Goal: Task Accomplishment & Management: Manage account settings

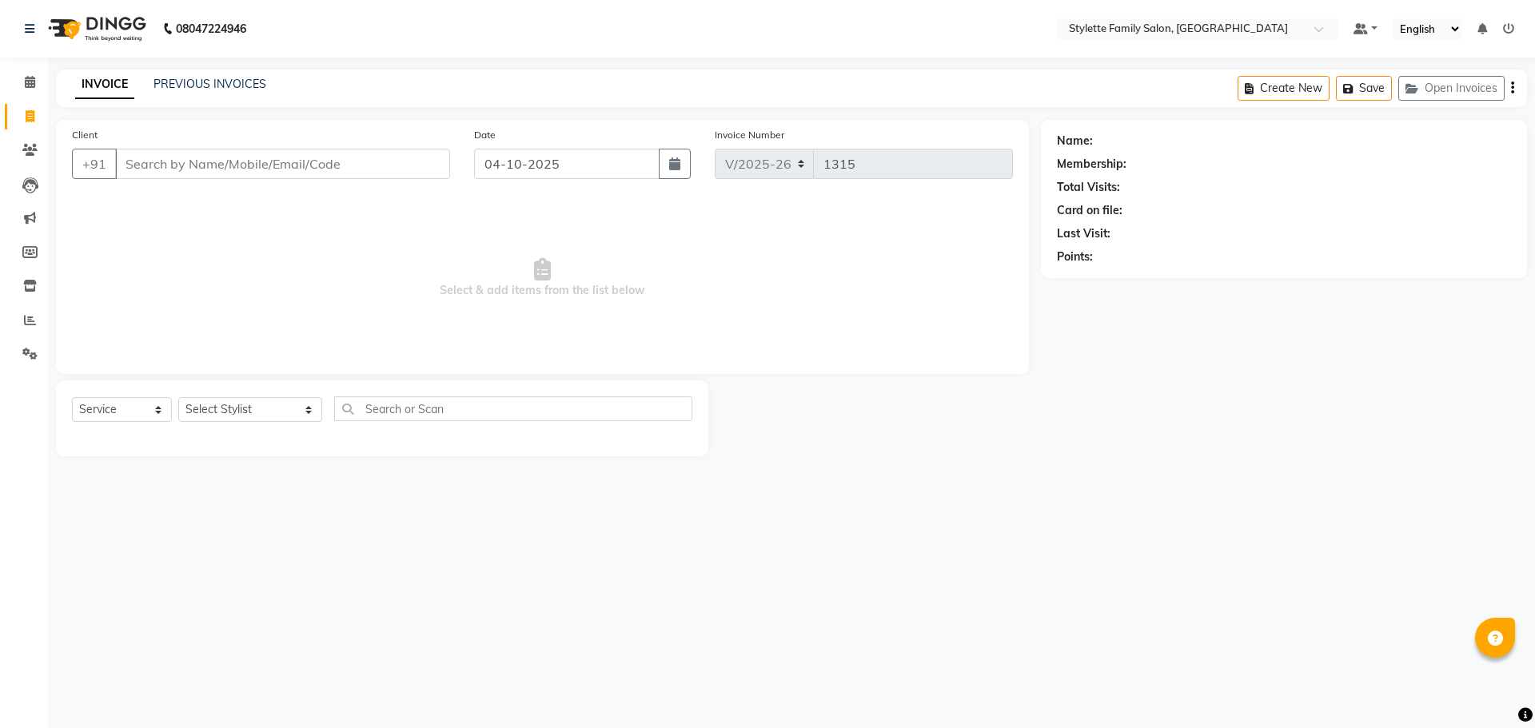
select select "6990"
select select "service"
click at [28, 321] on icon at bounding box center [30, 320] width 12 height 12
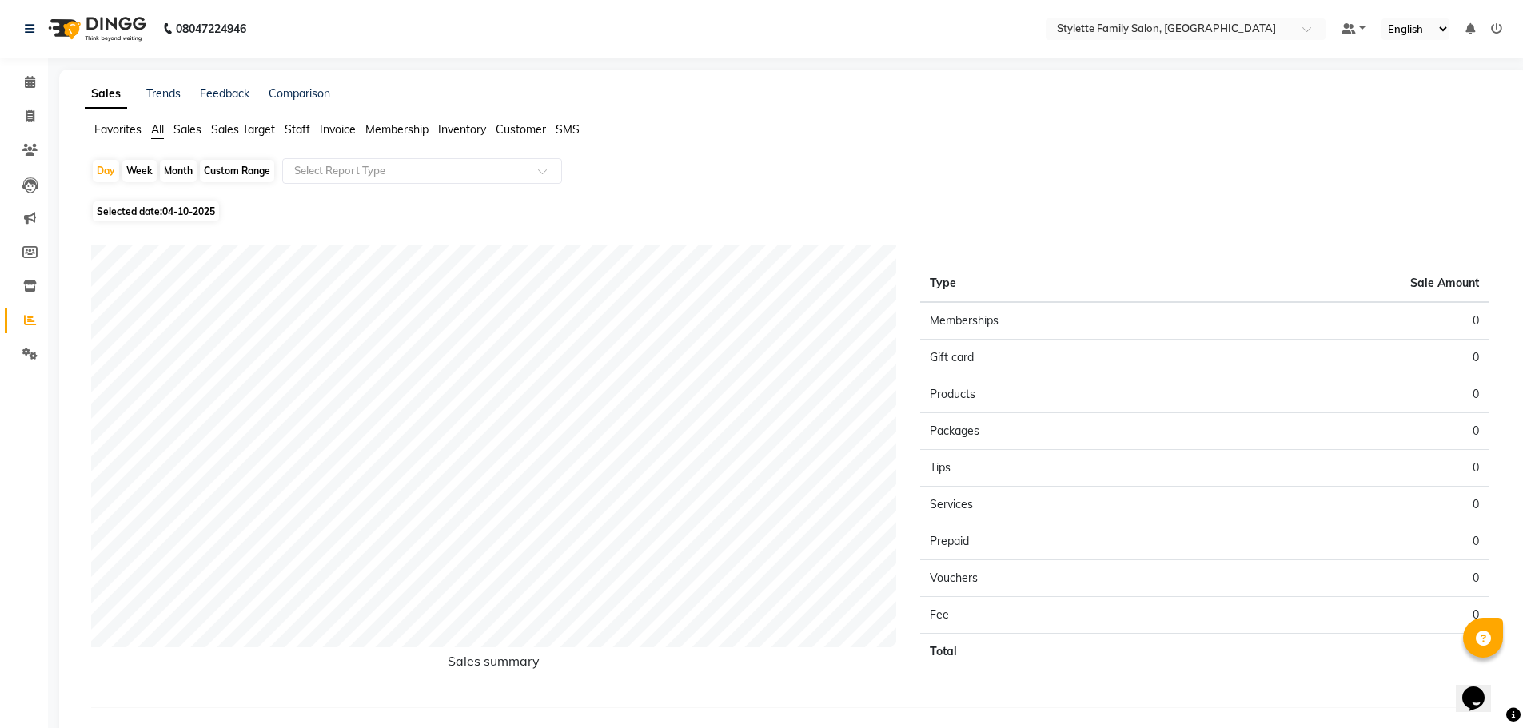
click at [179, 164] on div "Month" at bounding box center [178, 171] width 37 height 22
select select "10"
select select "2025"
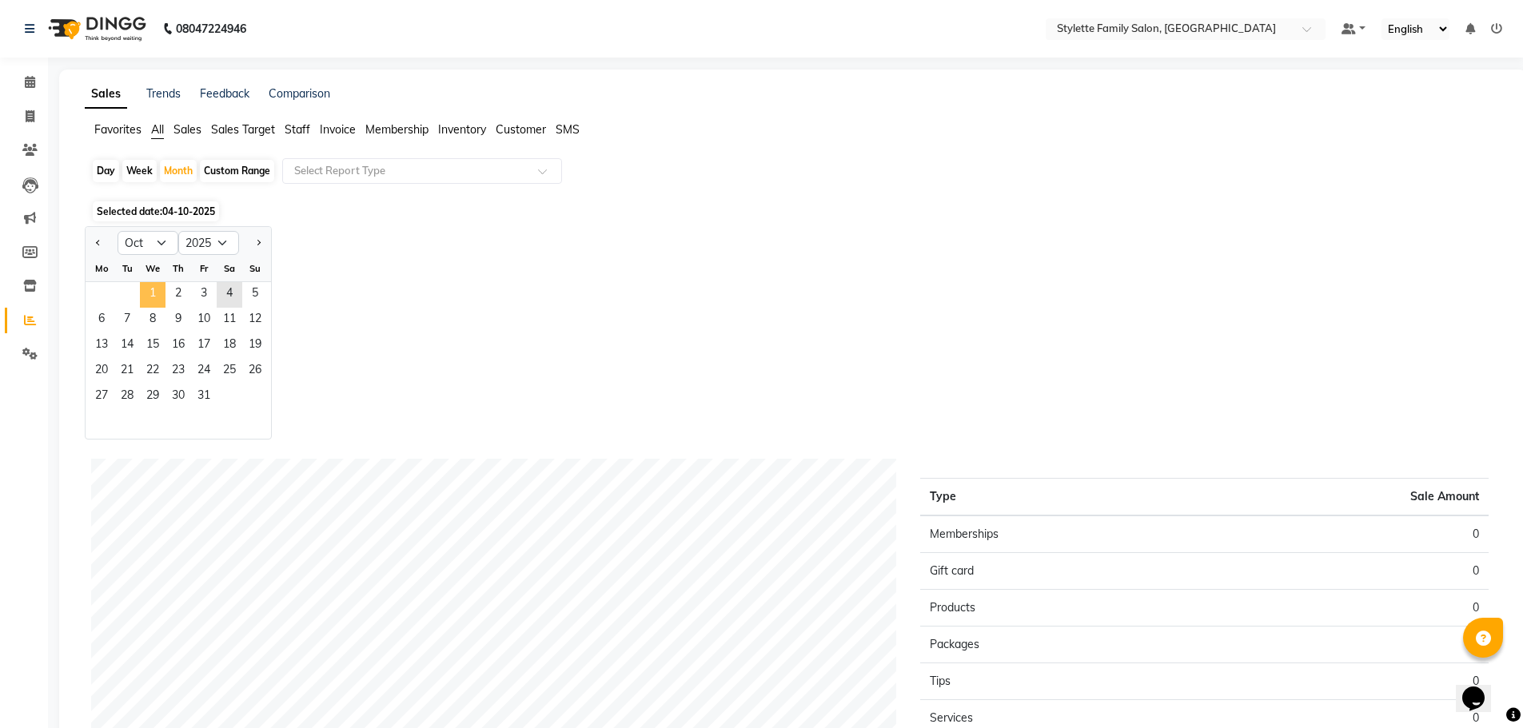
click at [152, 289] on span "1" at bounding box center [153, 295] width 26 height 26
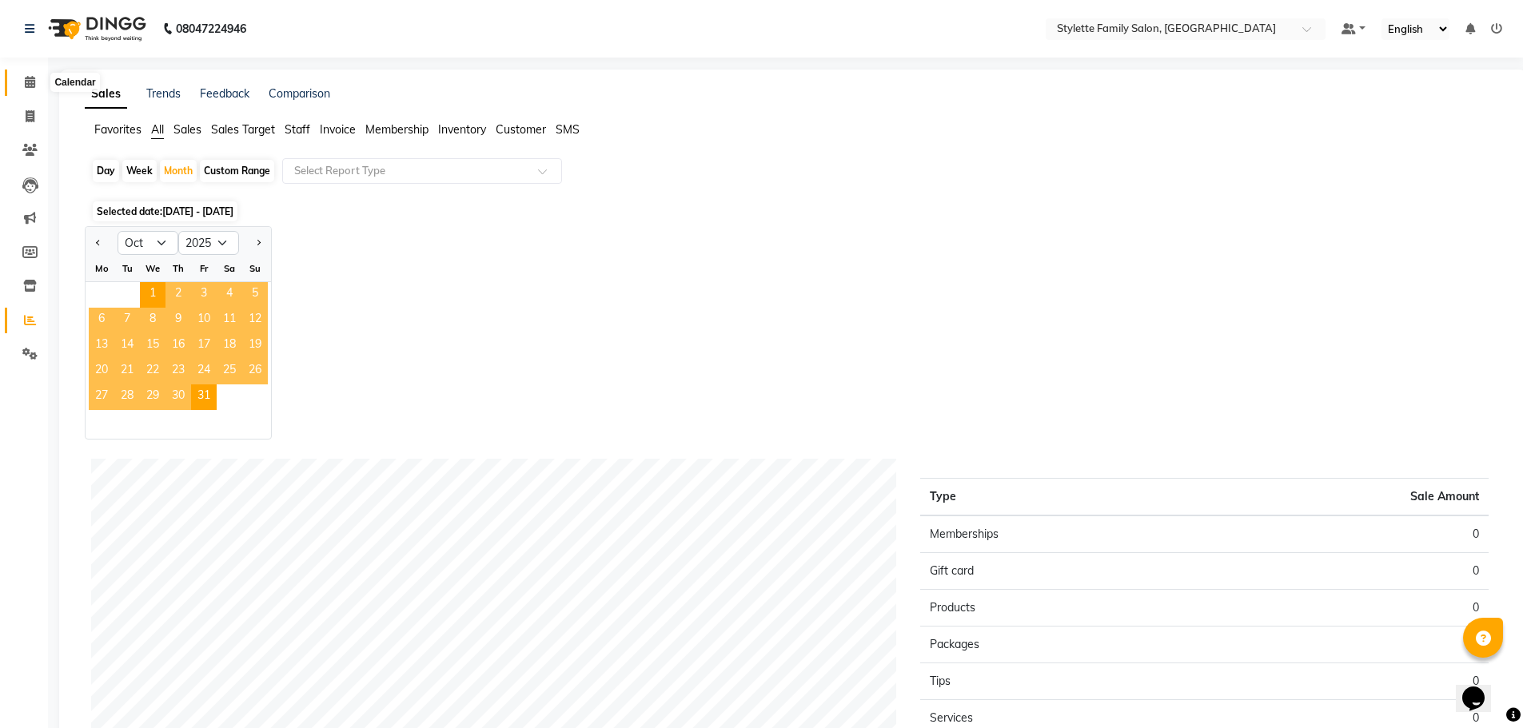
click at [26, 82] on icon at bounding box center [30, 82] width 10 height 12
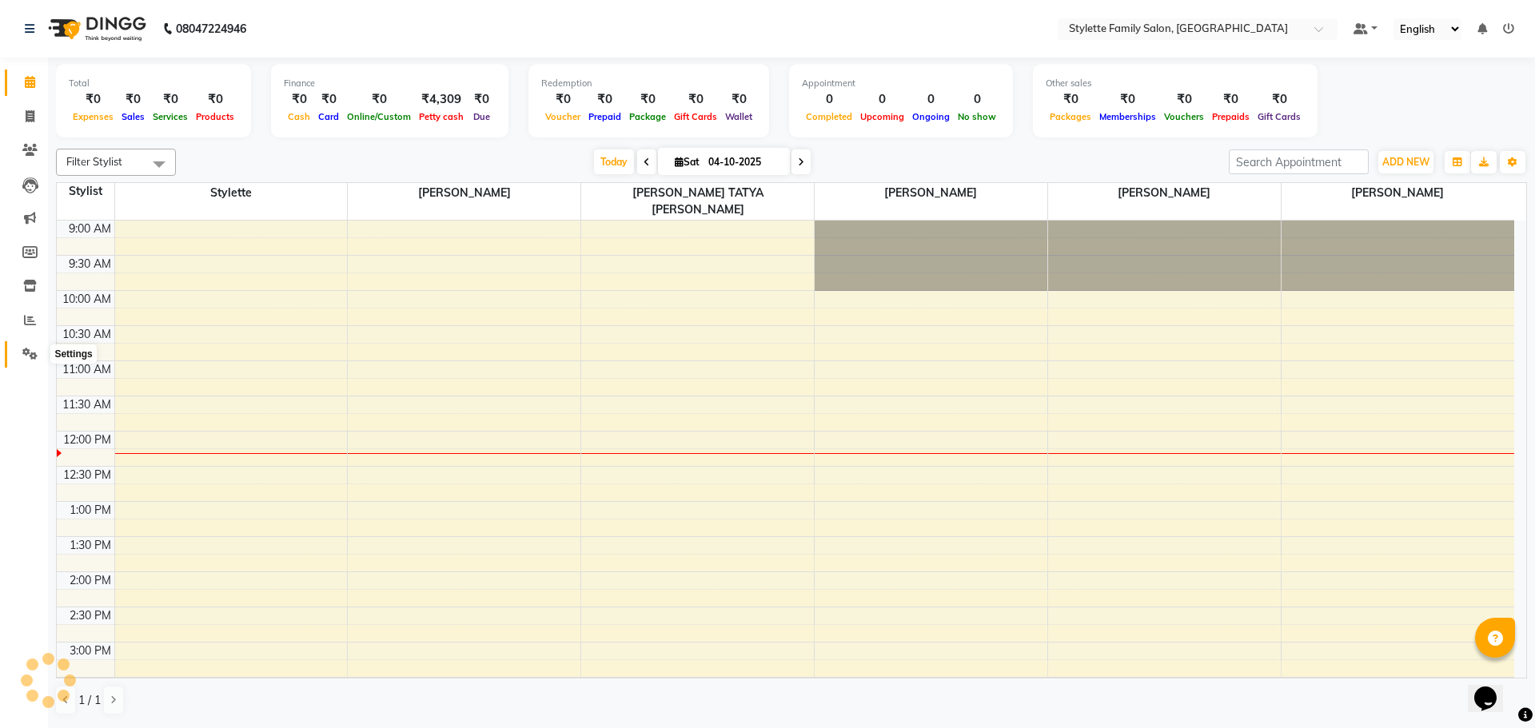
click at [26, 355] on icon at bounding box center [29, 354] width 15 height 12
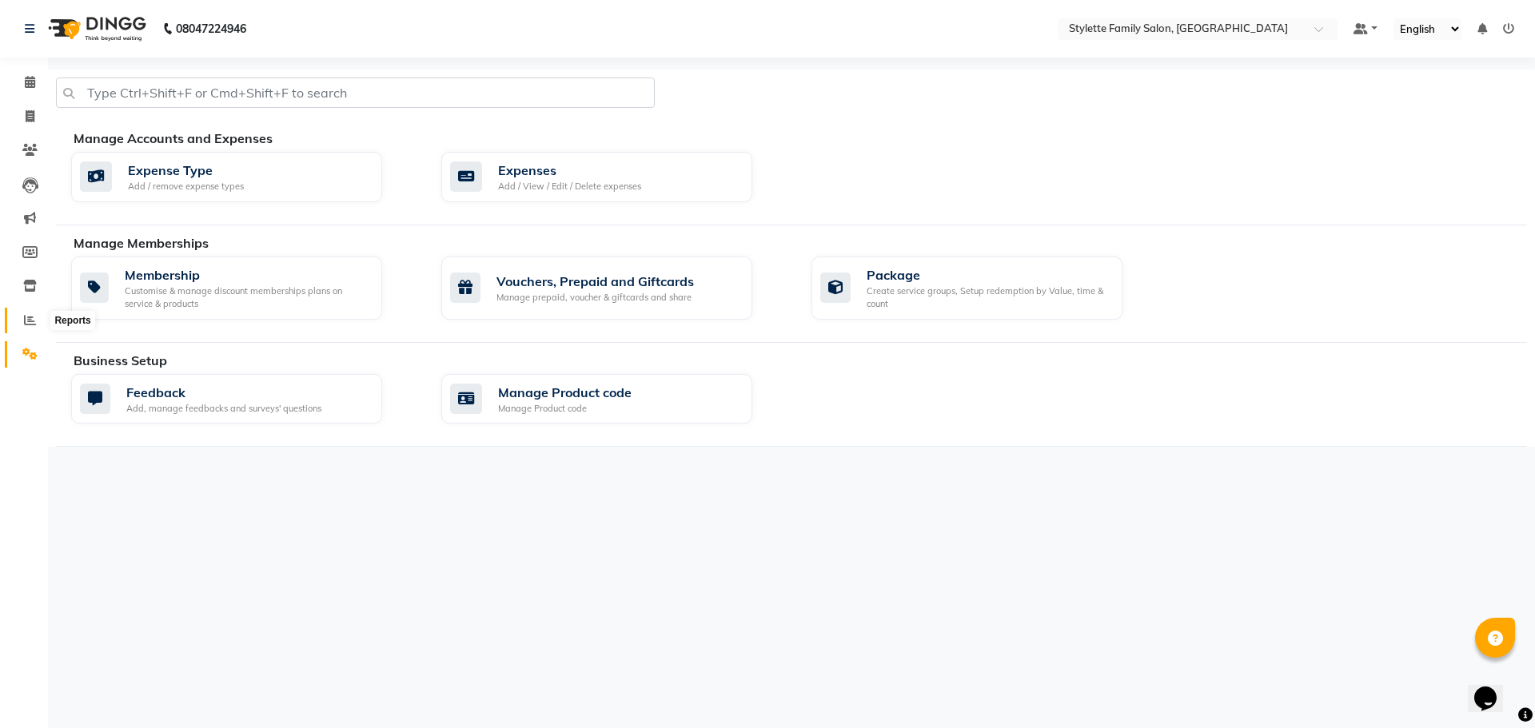
click at [26, 314] on icon at bounding box center [30, 320] width 12 height 12
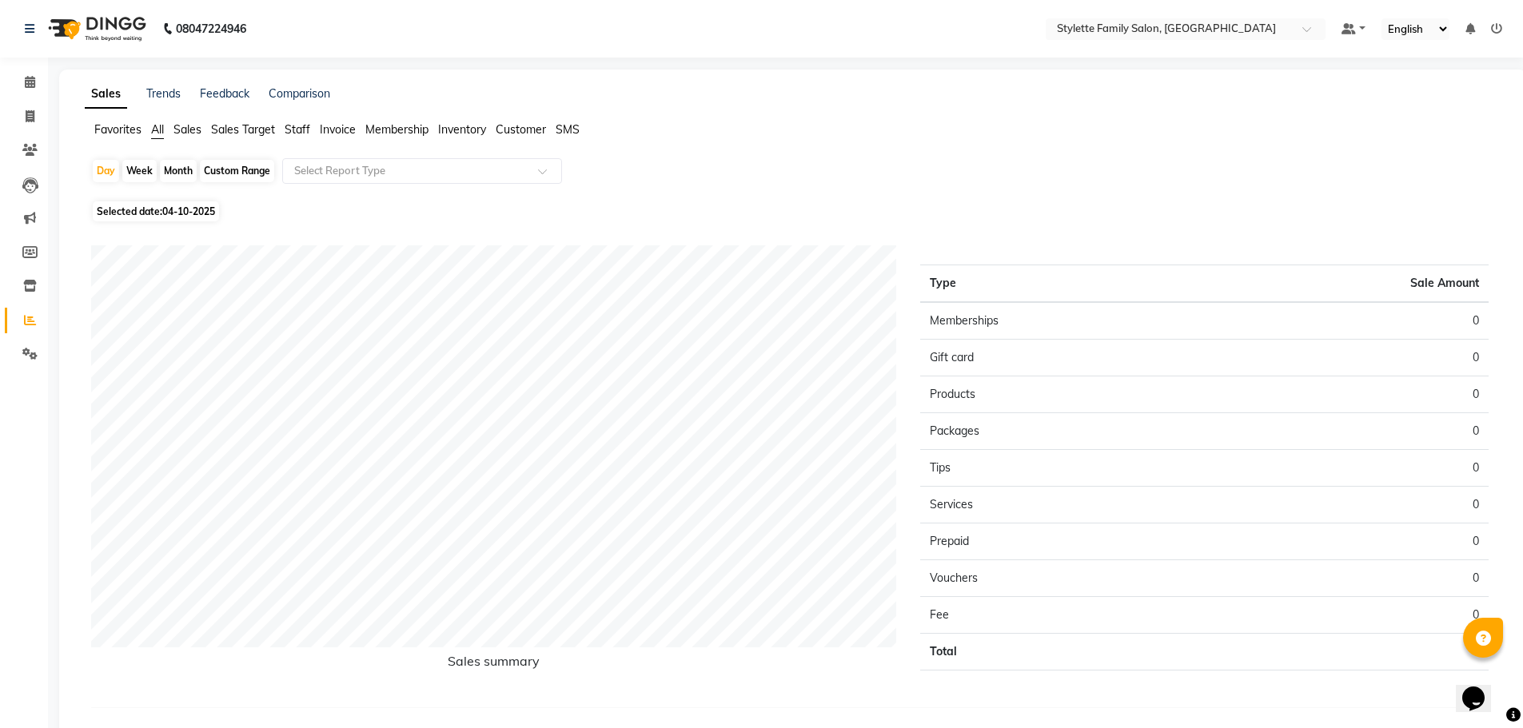
click at [168, 169] on div "Month" at bounding box center [178, 171] width 37 height 22
select select "10"
select select "2025"
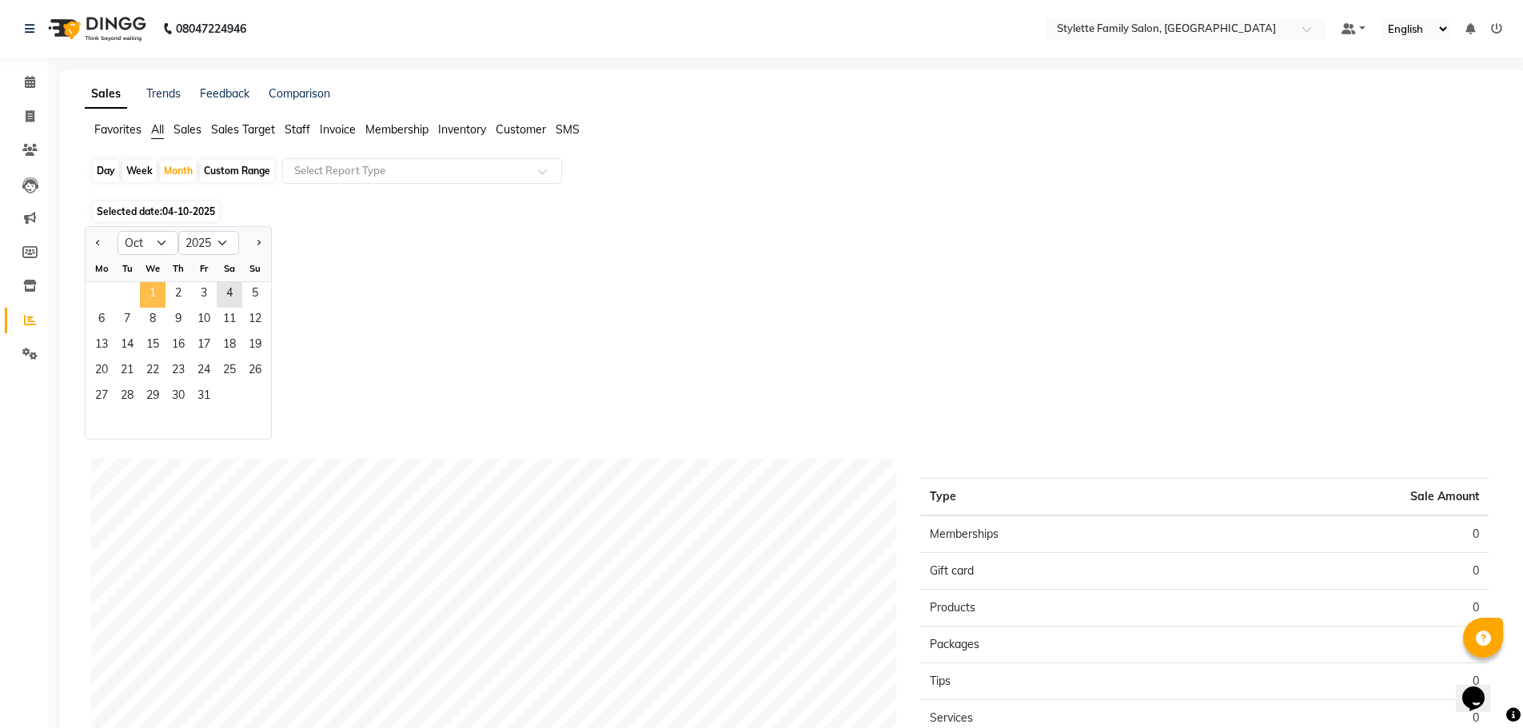
click at [156, 291] on span "1" at bounding box center [153, 295] width 26 height 26
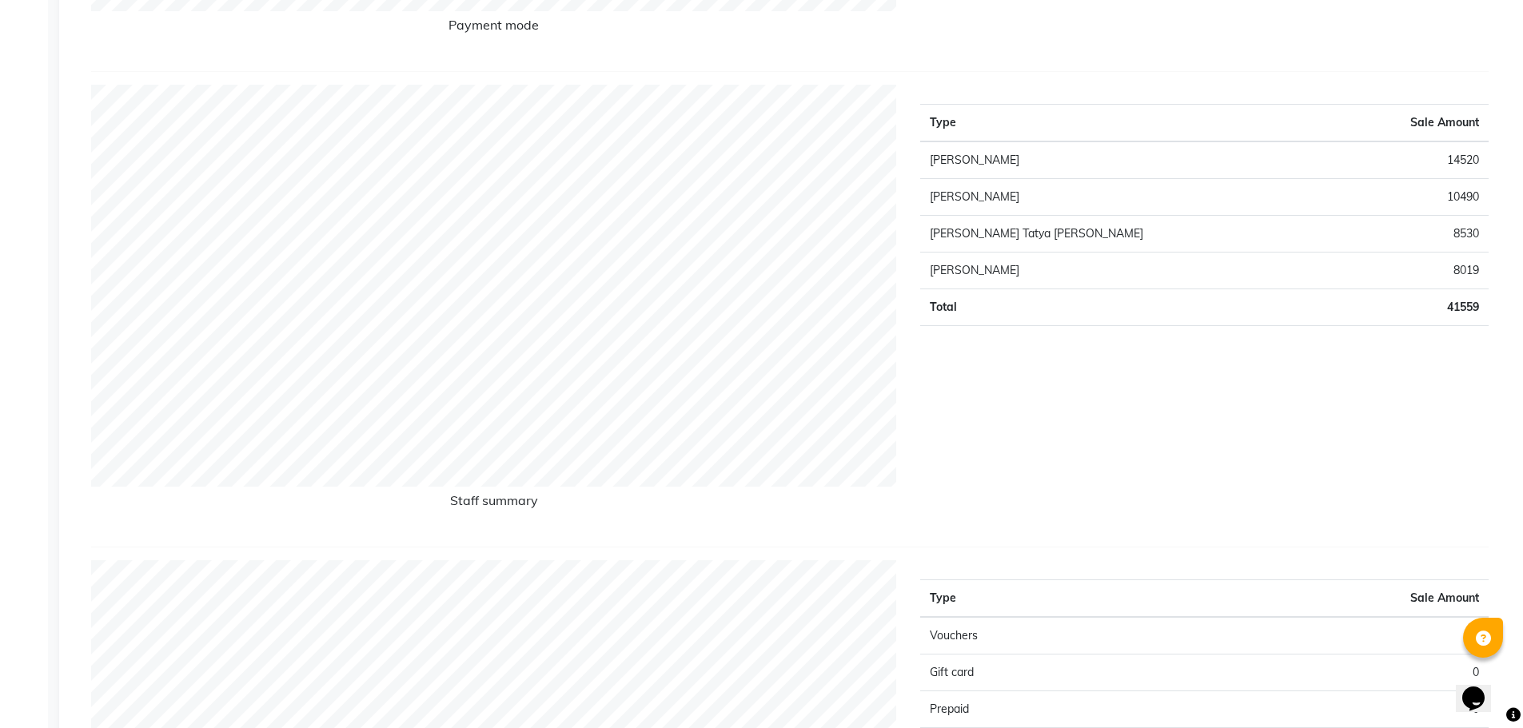
scroll to position [640, 0]
click at [1180, 418] on div "Type Sale Amount [PERSON_NAME] 14520 [PERSON_NAME] 10490 [PERSON_NAME] Tatya [P…" at bounding box center [1204, 306] width 592 height 449
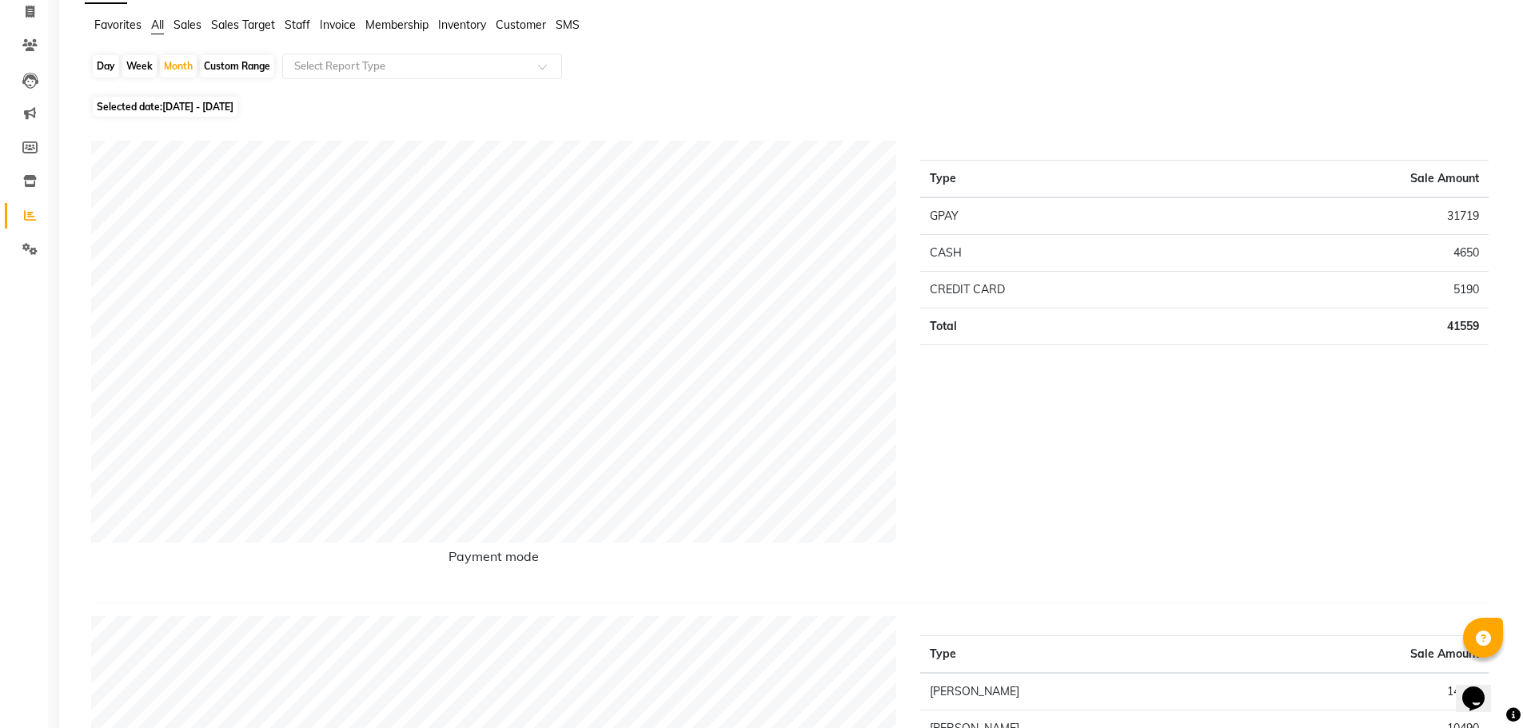
scroll to position [0, 0]
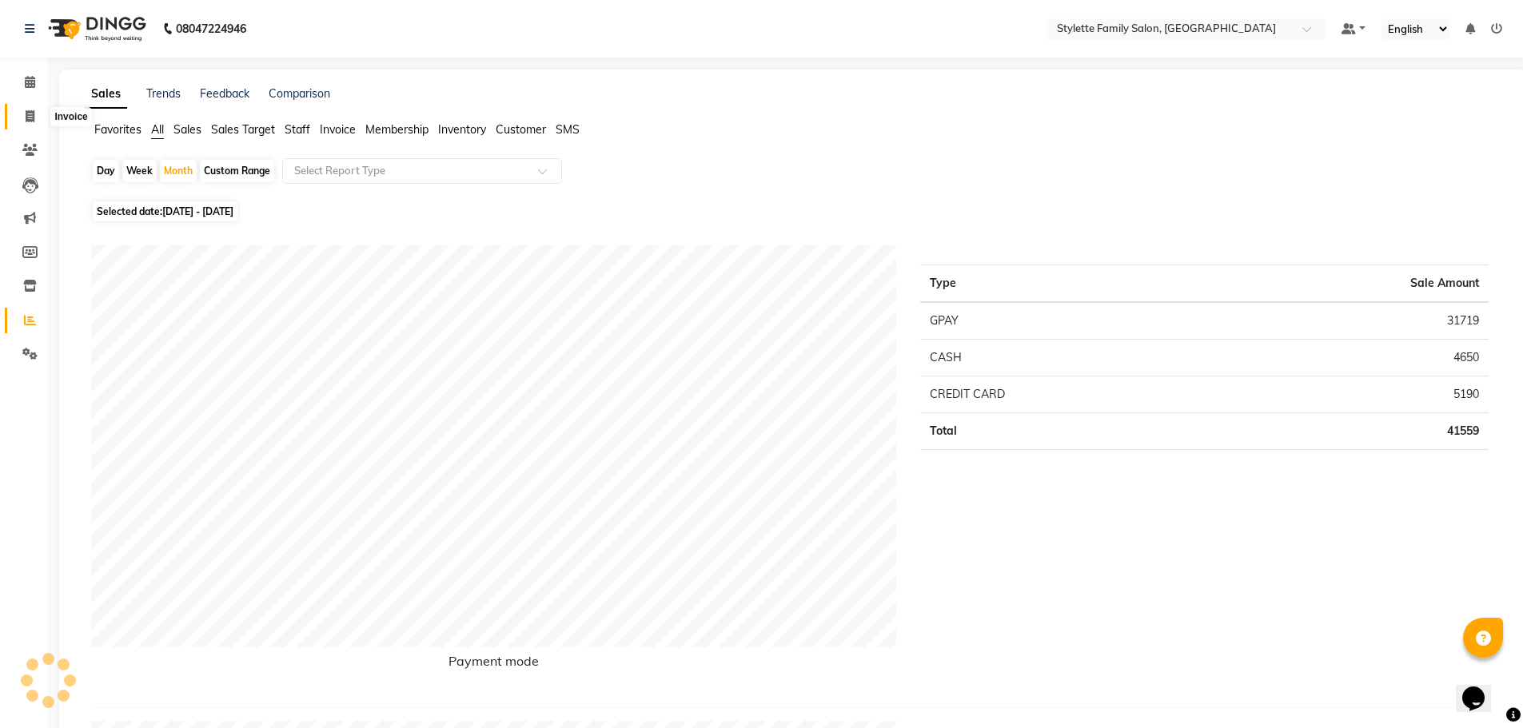
click at [23, 113] on span at bounding box center [30, 117] width 28 height 18
select select "6990"
select select "service"
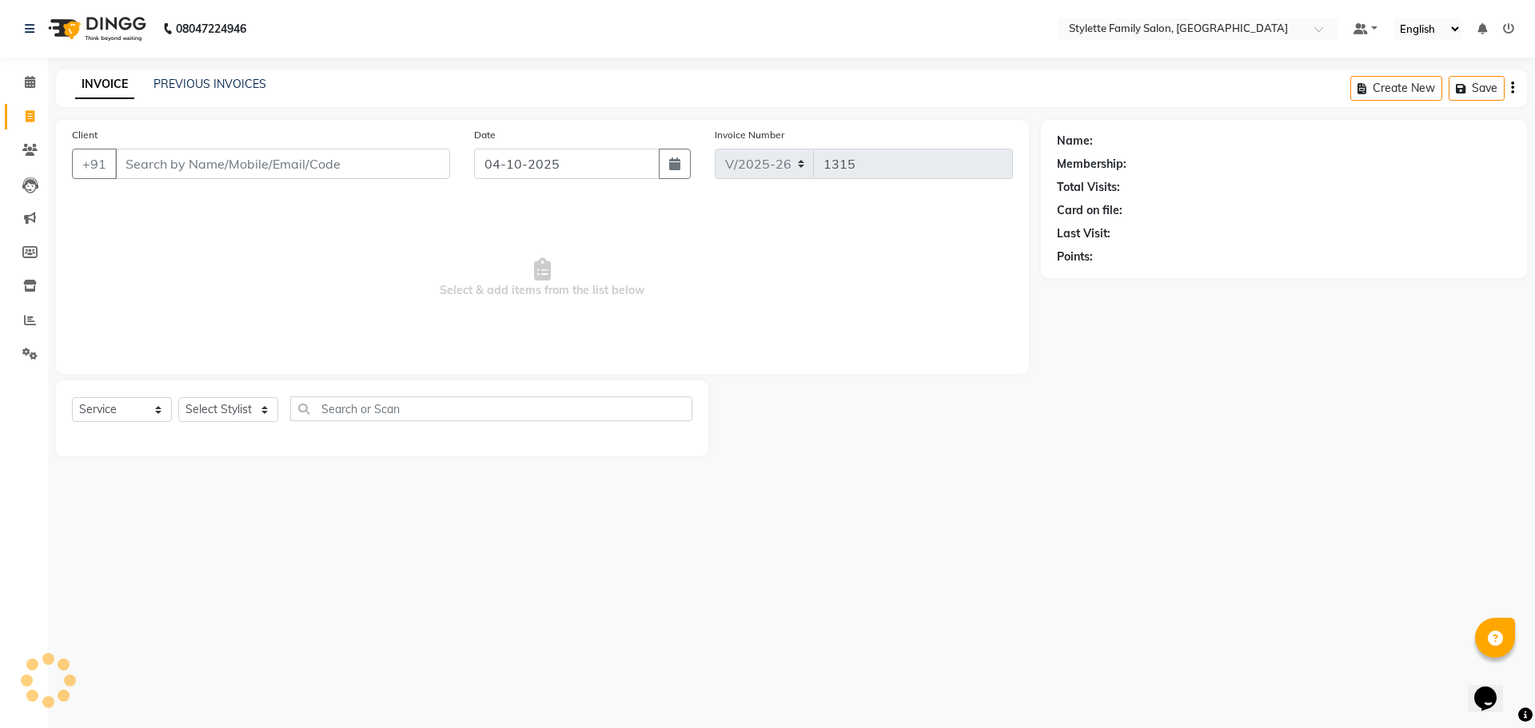
click at [152, 153] on input "Client" at bounding box center [282, 164] width 335 height 30
type input "9011522222"
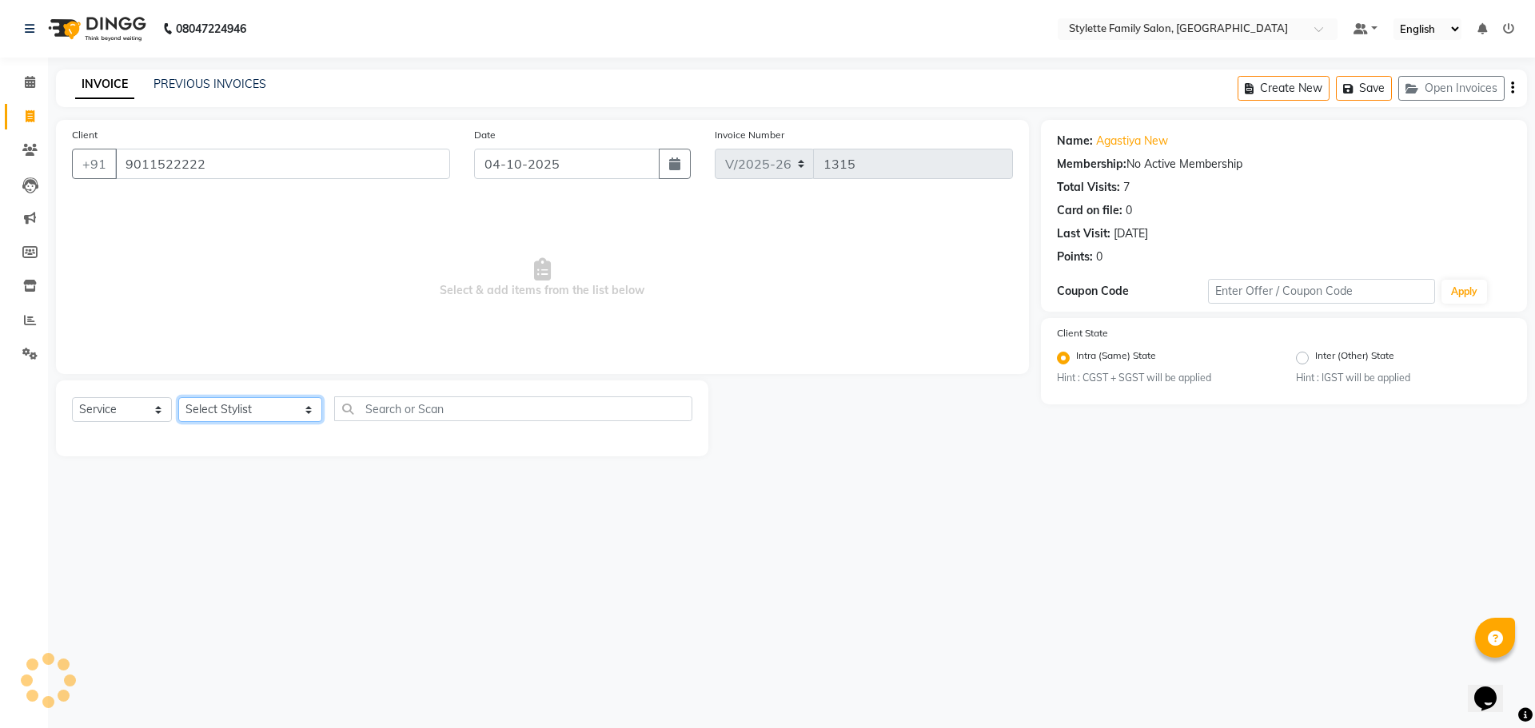
click at [202, 405] on select "Select Stylist Abhishek dhomble [PERSON_NAME] Manager [PERSON_NAME] Stylette [P…" at bounding box center [250, 409] width 144 height 25
select select "84196"
click at [178, 397] on select "Select Stylist Abhishek dhomble [PERSON_NAME] Manager [PERSON_NAME] Stylette [P…" at bounding box center [250, 409] width 144 height 25
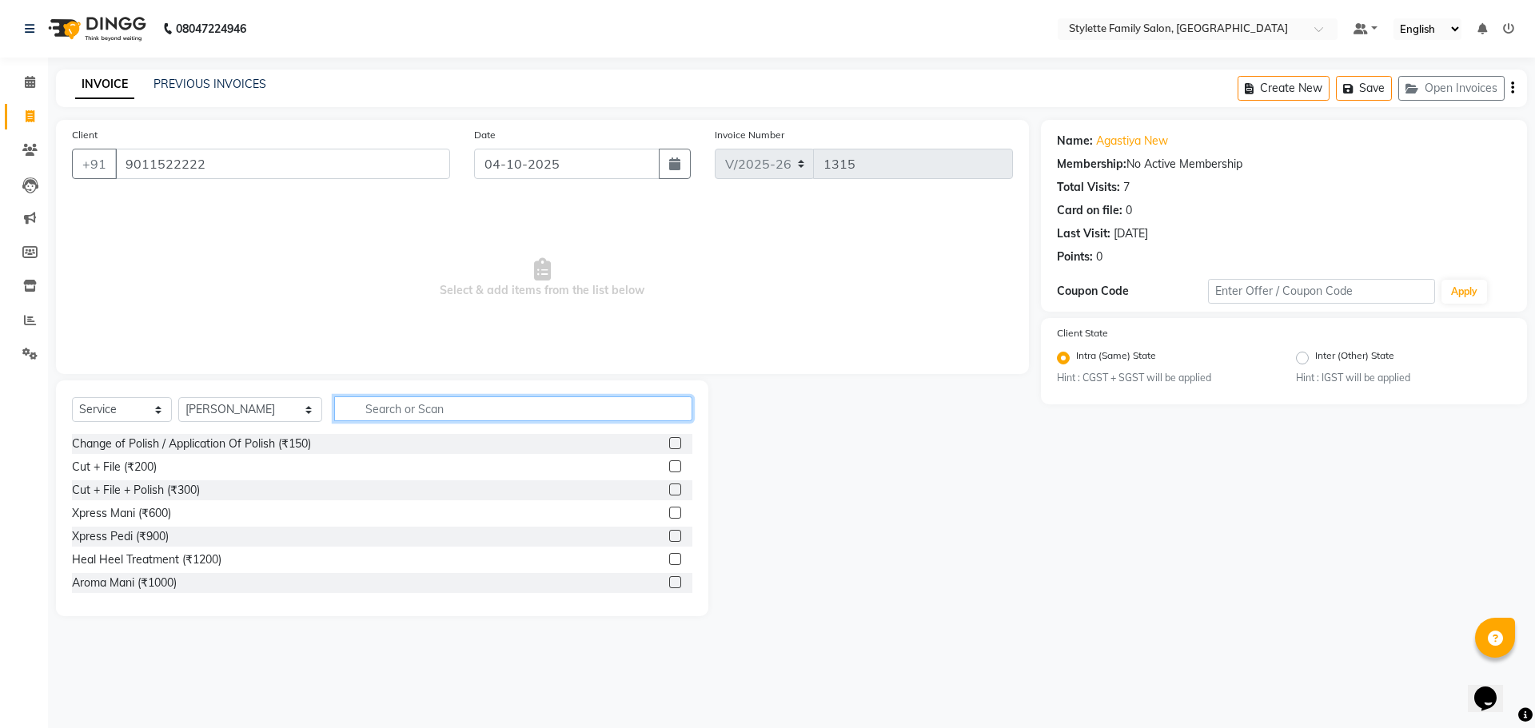
click at [356, 408] on input "text" at bounding box center [513, 409] width 358 height 25
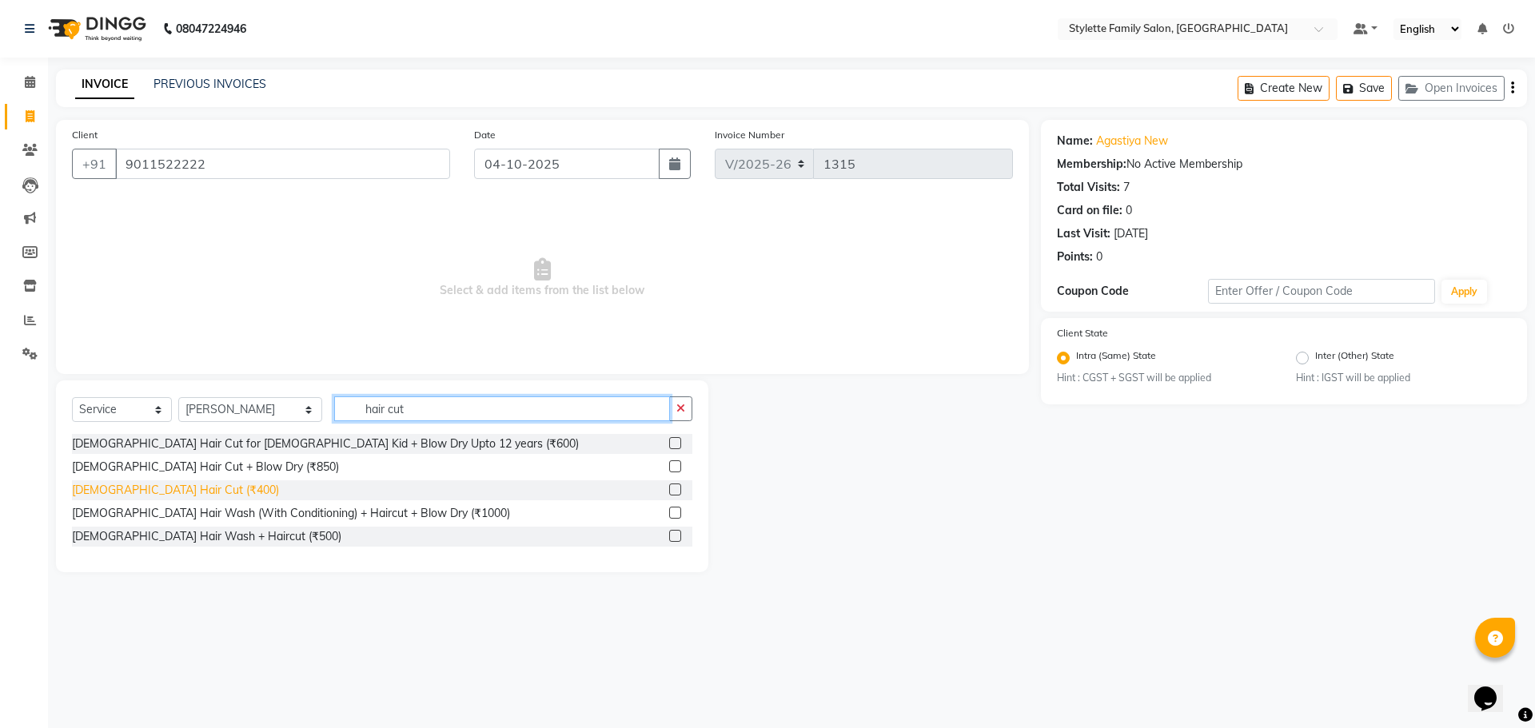
type input "hair cut"
click at [165, 488] on div "[DEMOGRAPHIC_DATA] Hair Cut (₹400)" at bounding box center [175, 490] width 207 height 17
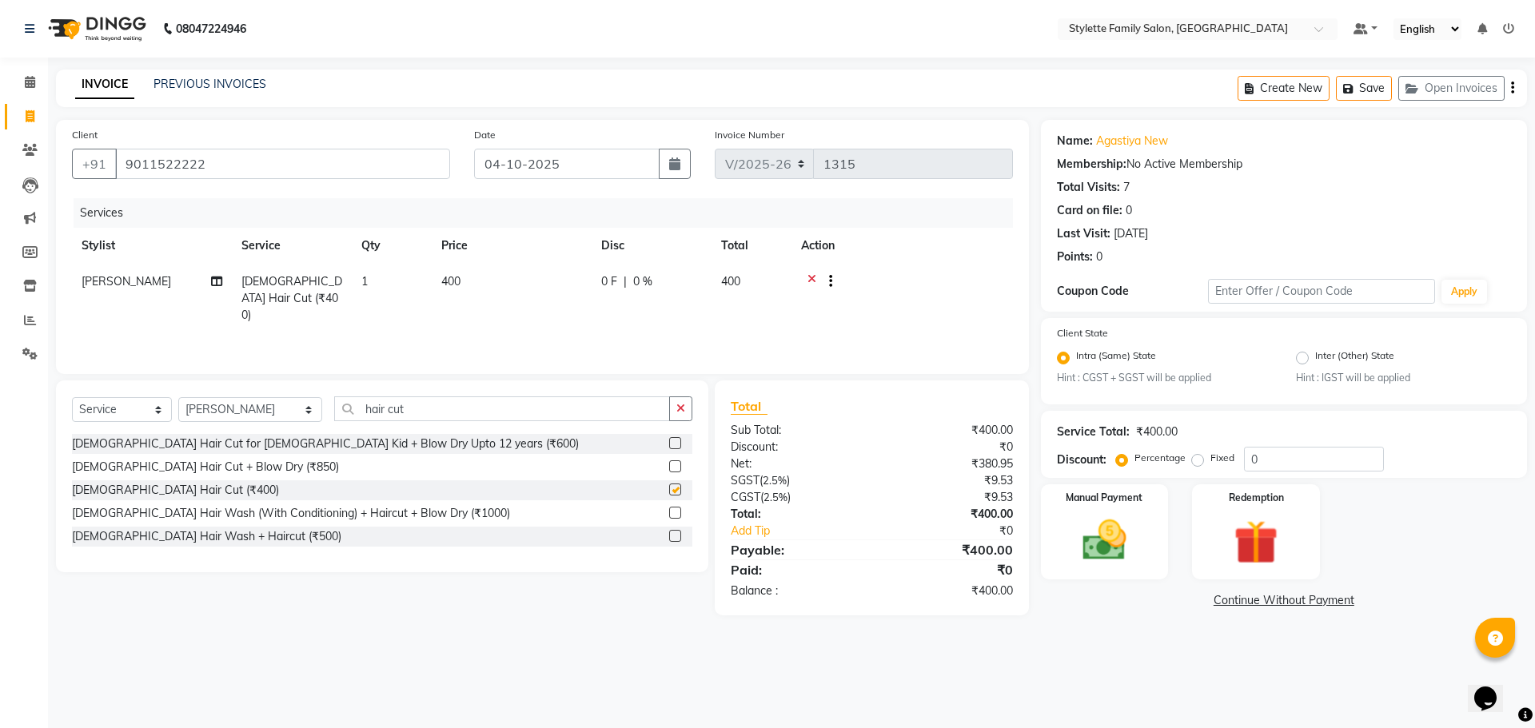
checkbox input "false"
drag, startPoint x: 386, startPoint y: 410, endPoint x: 317, endPoint y: 413, distance: 69.6
click at [334, 413] on input "hair cut" at bounding box center [502, 409] width 336 height 25
type input "n"
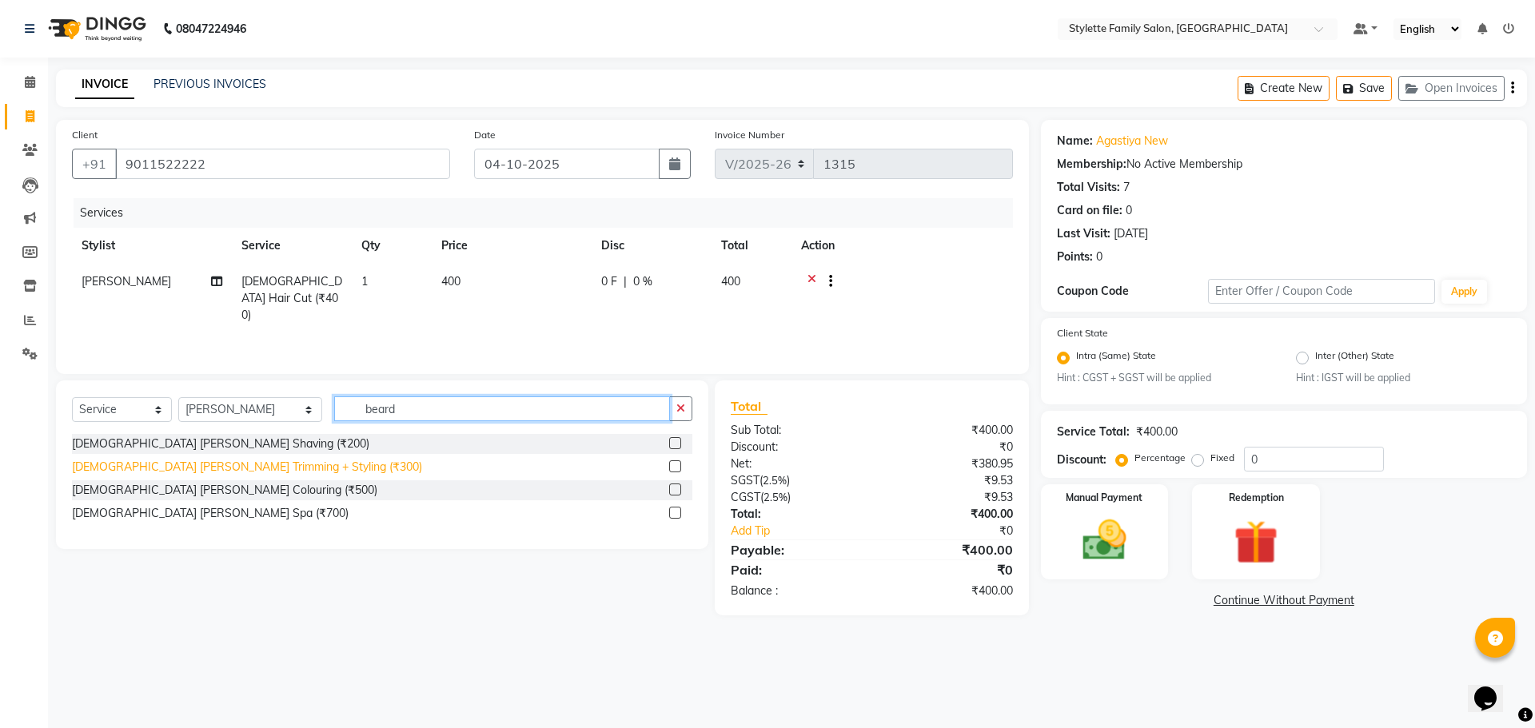
type input "beard"
click at [236, 466] on div "[DEMOGRAPHIC_DATA] [PERSON_NAME] Trimming + Styling (₹300)" at bounding box center [247, 467] width 350 height 17
checkbox input "false"
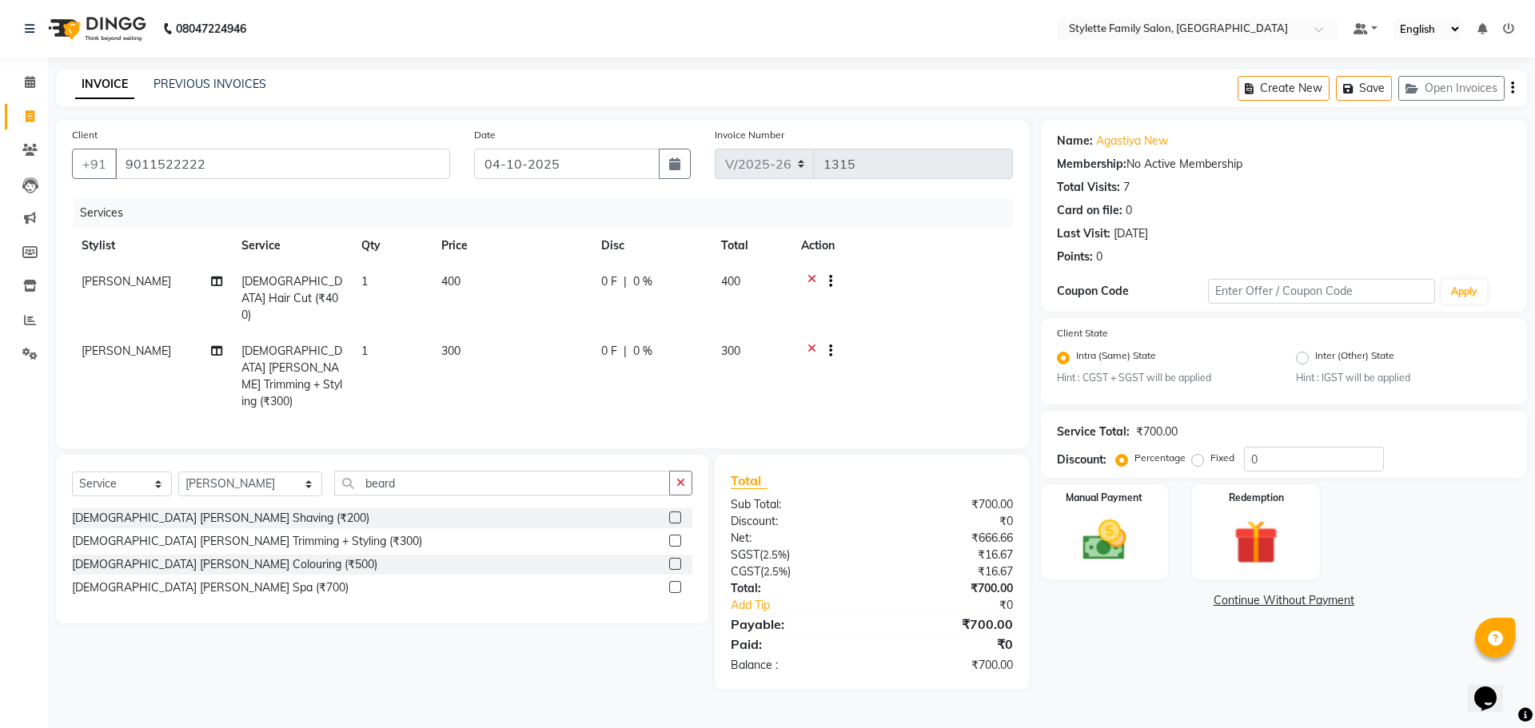
click at [634, 281] on span "0 %" at bounding box center [642, 281] width 19 height 17
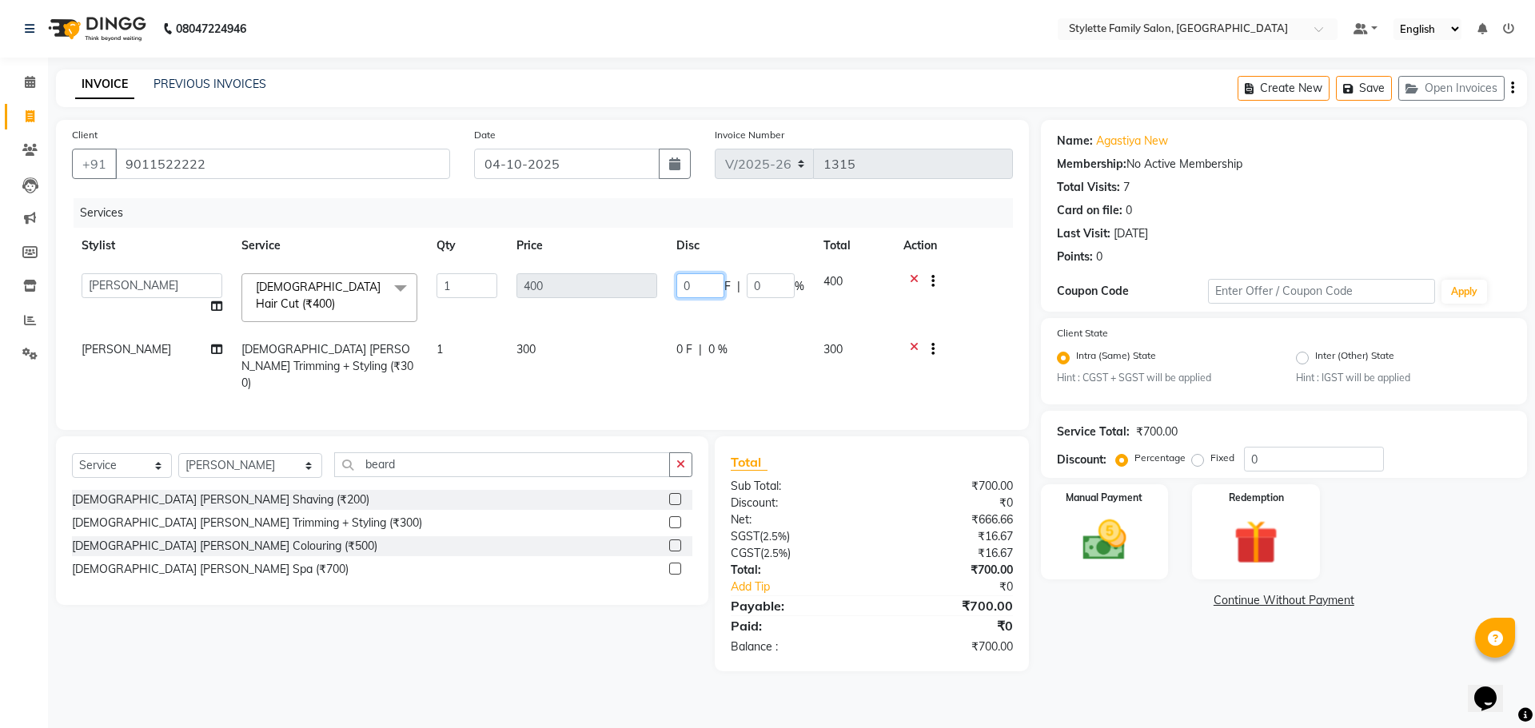
click at [651, 283] on tr "Abhishek dhomble [PERSON_NAME] Manager [PERSON_NAME] YADAV Stylette [PERSON_NAM…" at bounding box center [542, 298] width 941 height 68
type input "150"
click at [704, 338] on td "0 F | 0 %" at bounding box center [740, 367] width 147 height 70
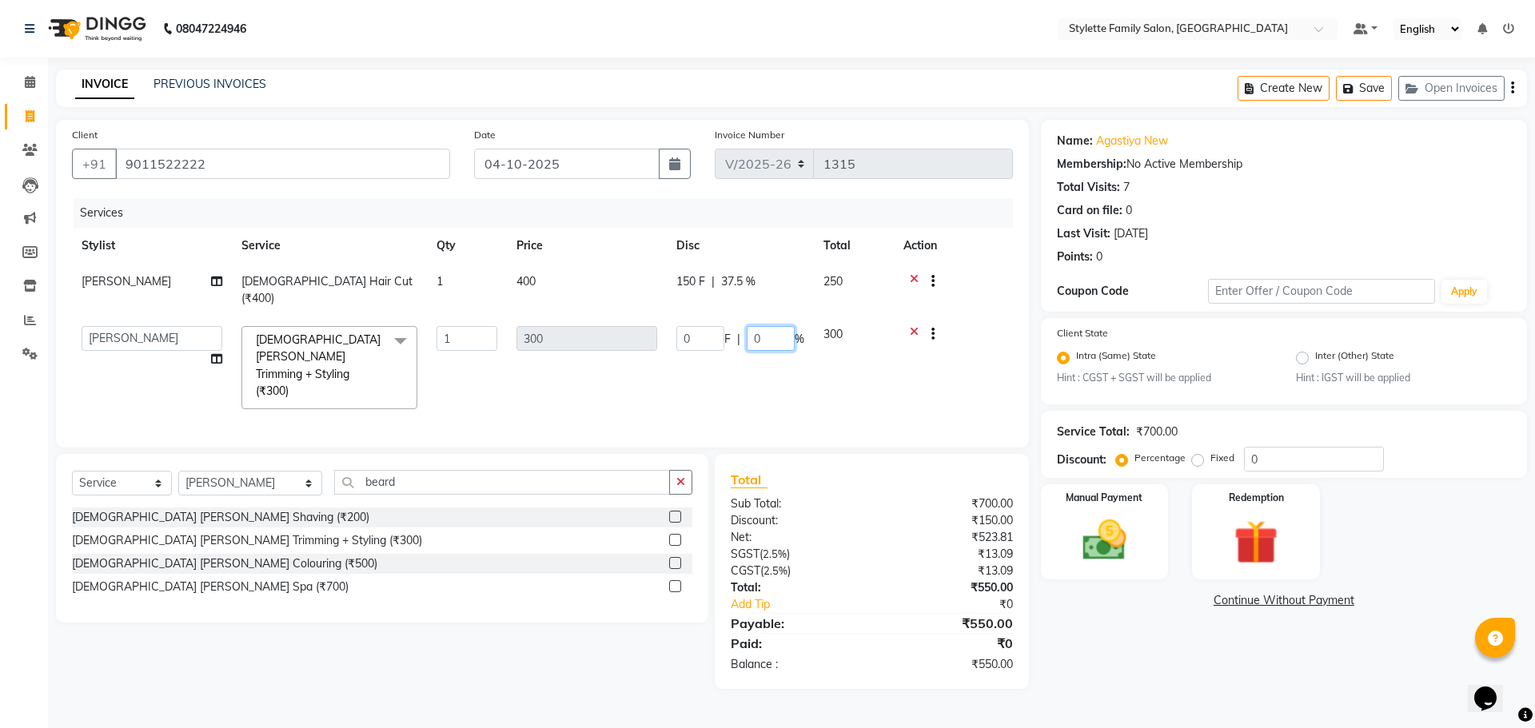
drag, startPoint x: 767, startPoint y: 322, endPoint x: 743, endPoint y: 325, distance: 24.9
click at [743, 326] on div "0 F | 0 %" at bounding box center [740, 338] width 128 height 25
type input "40"
click at [726, 362] on tr "Abhishek dhomble KAJAL [PERSON_NAME] Manager [PERSON_NAME] YADAV Stylette [PERS…" at bounding box center [542, 368] width 941 height 102
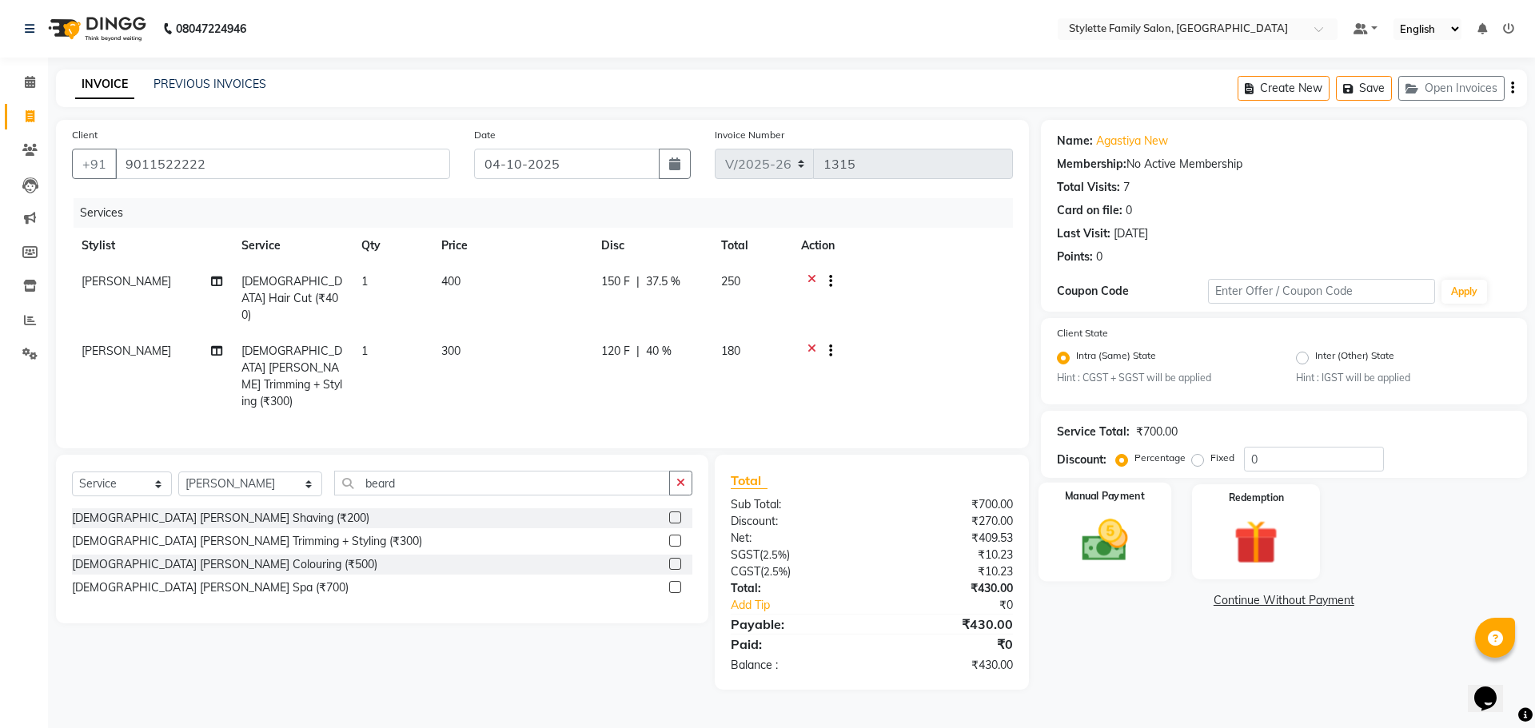
click at [1119, 540] on img at bounding box center [1104, 541] width 74 height 53
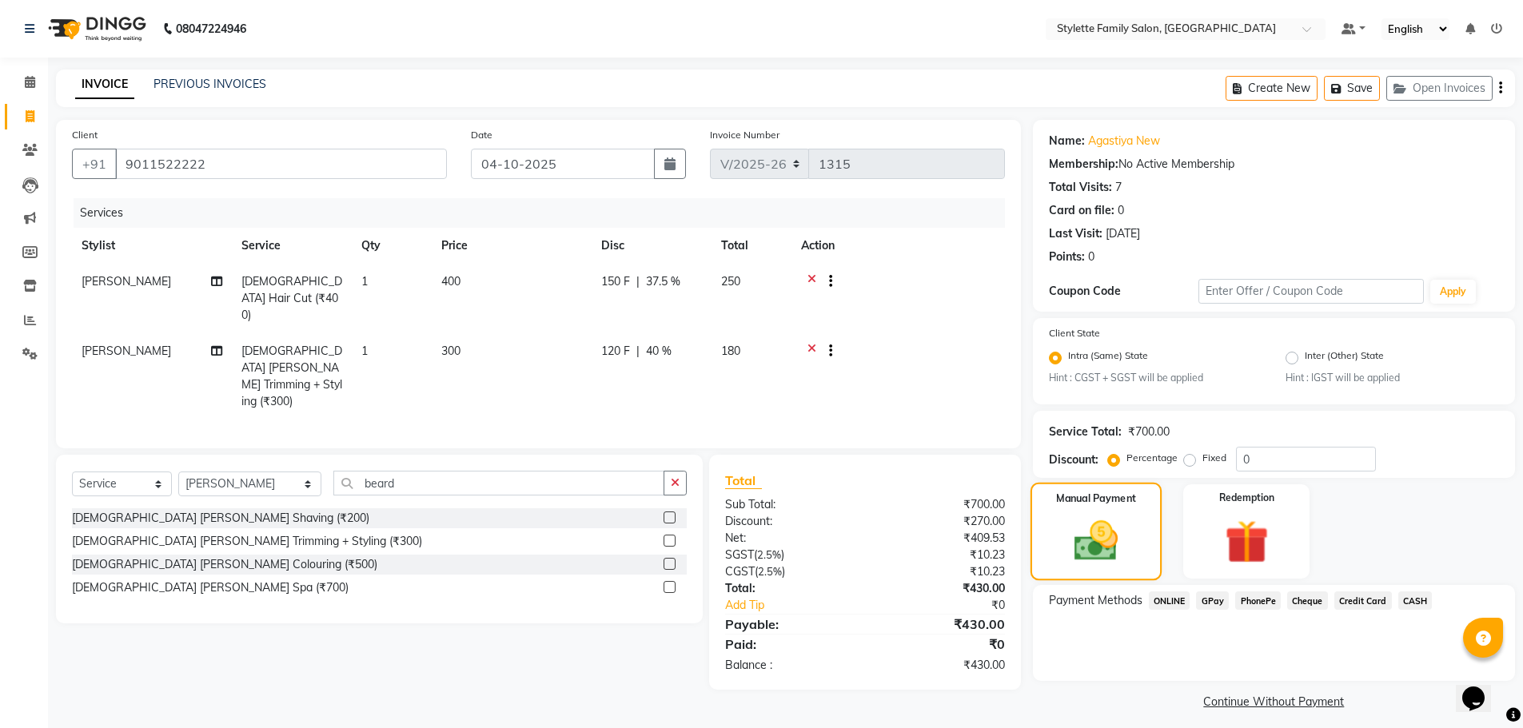
scroll to position [10, 0]
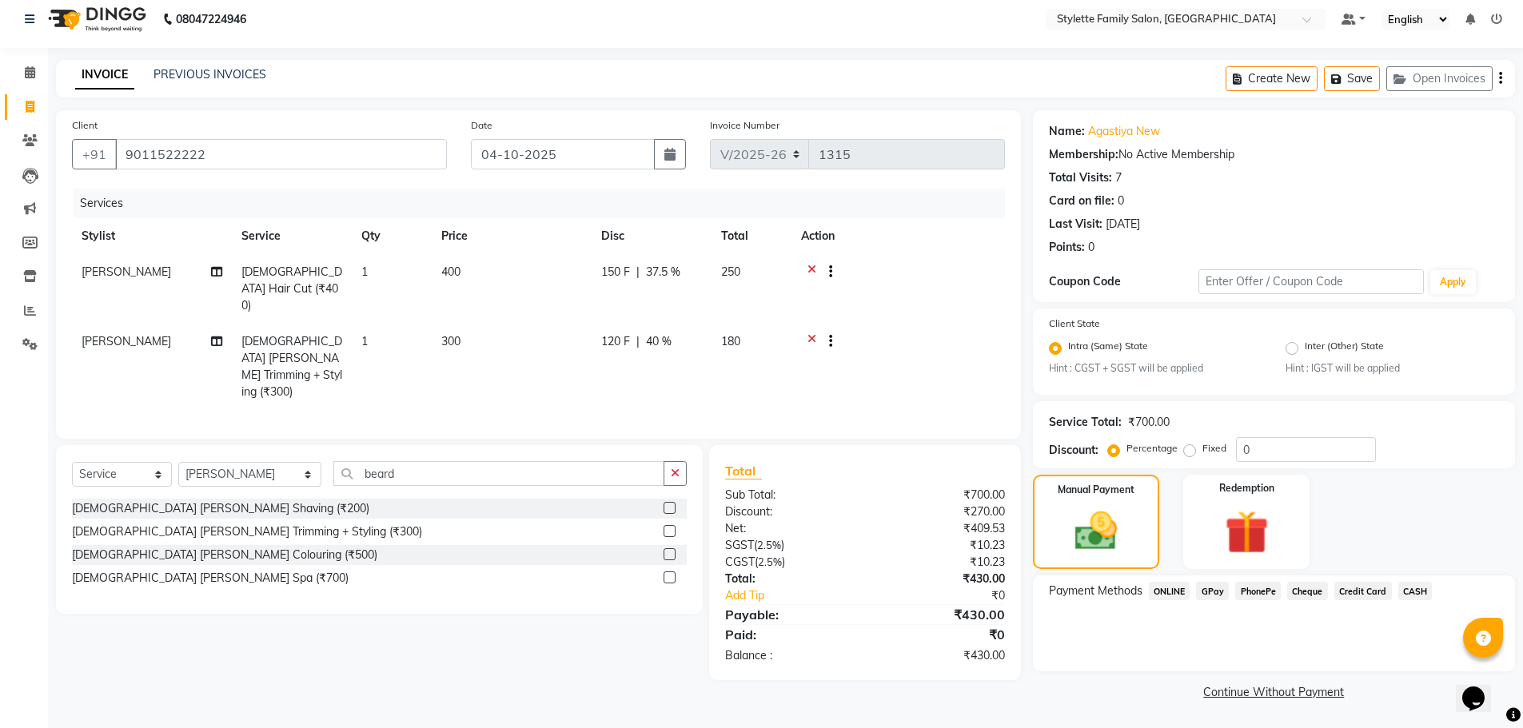
click at [1216, 588] on span "GPay" at bounding box center [1212, 591] width 33 height 18
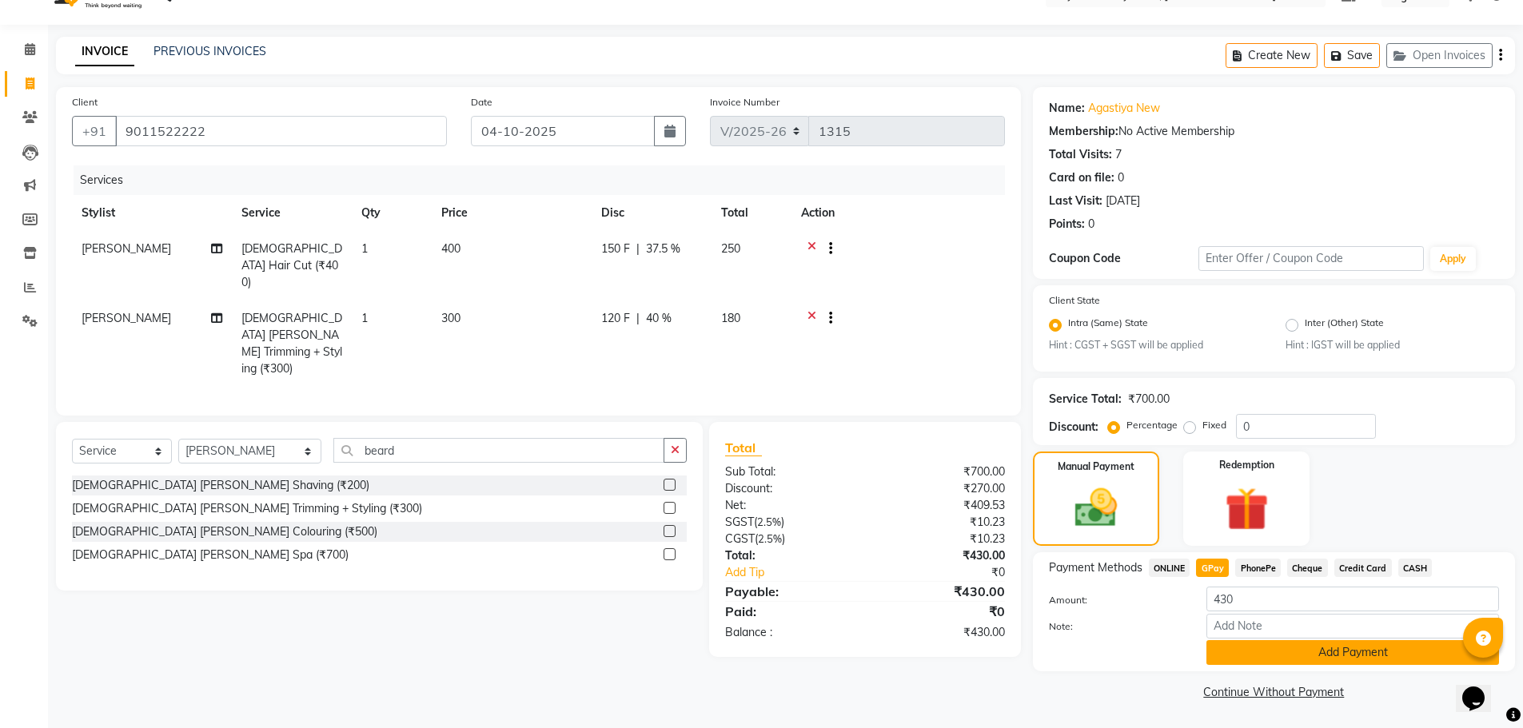
click at [1285, 652] on button "Add Payment" at bounding box center [1352, 652] width 293 height 25
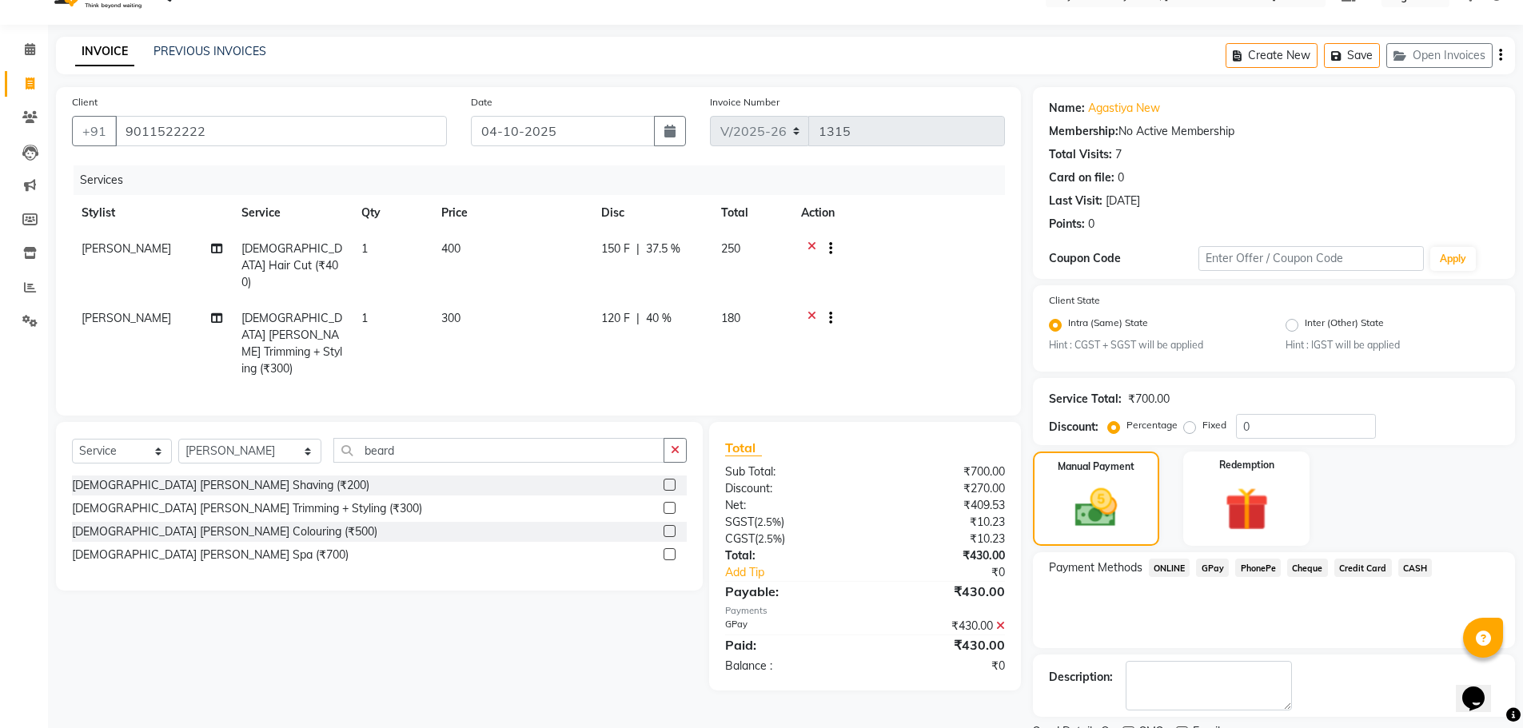
scroll to position [100, 0]
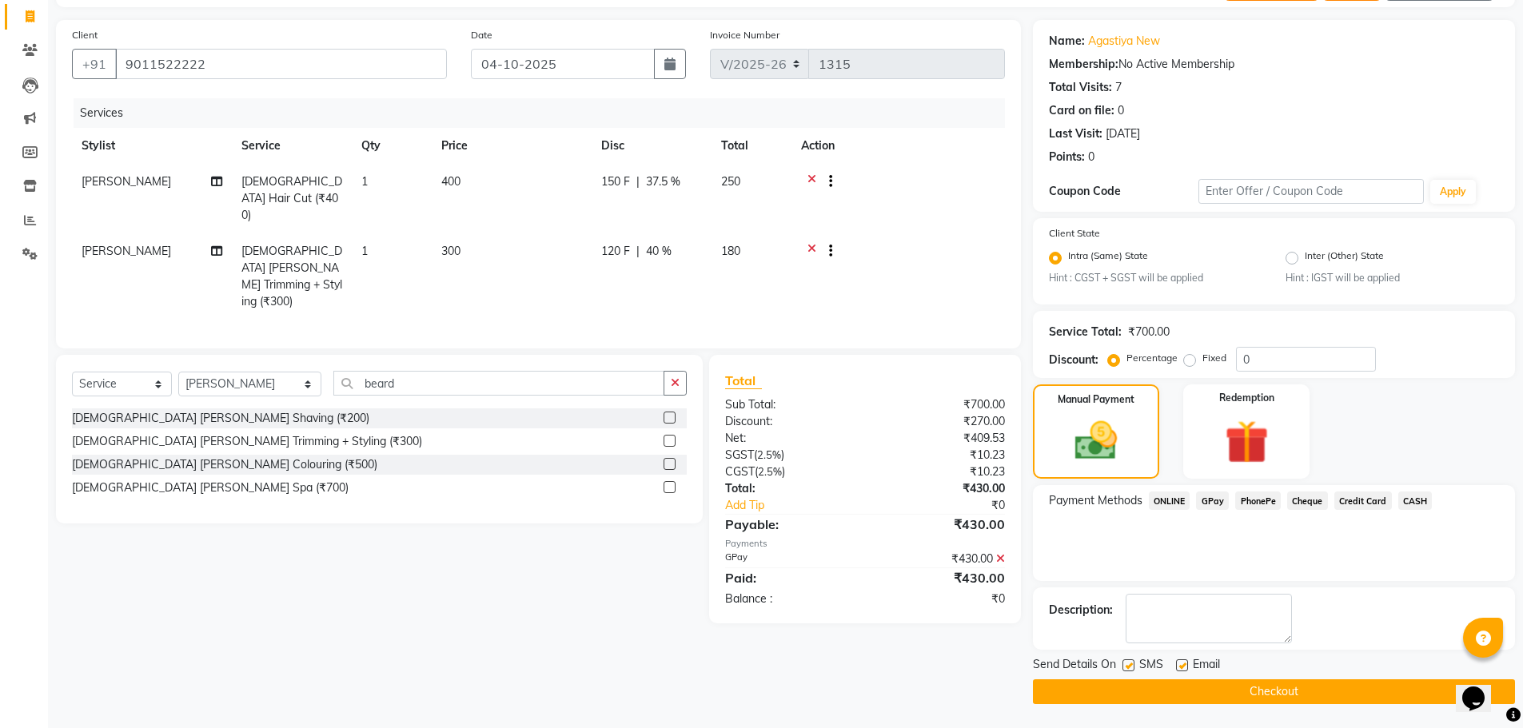
click at [1283, 700] on button "Checkout" at bounding box center [1274, 692] width 482 height 25
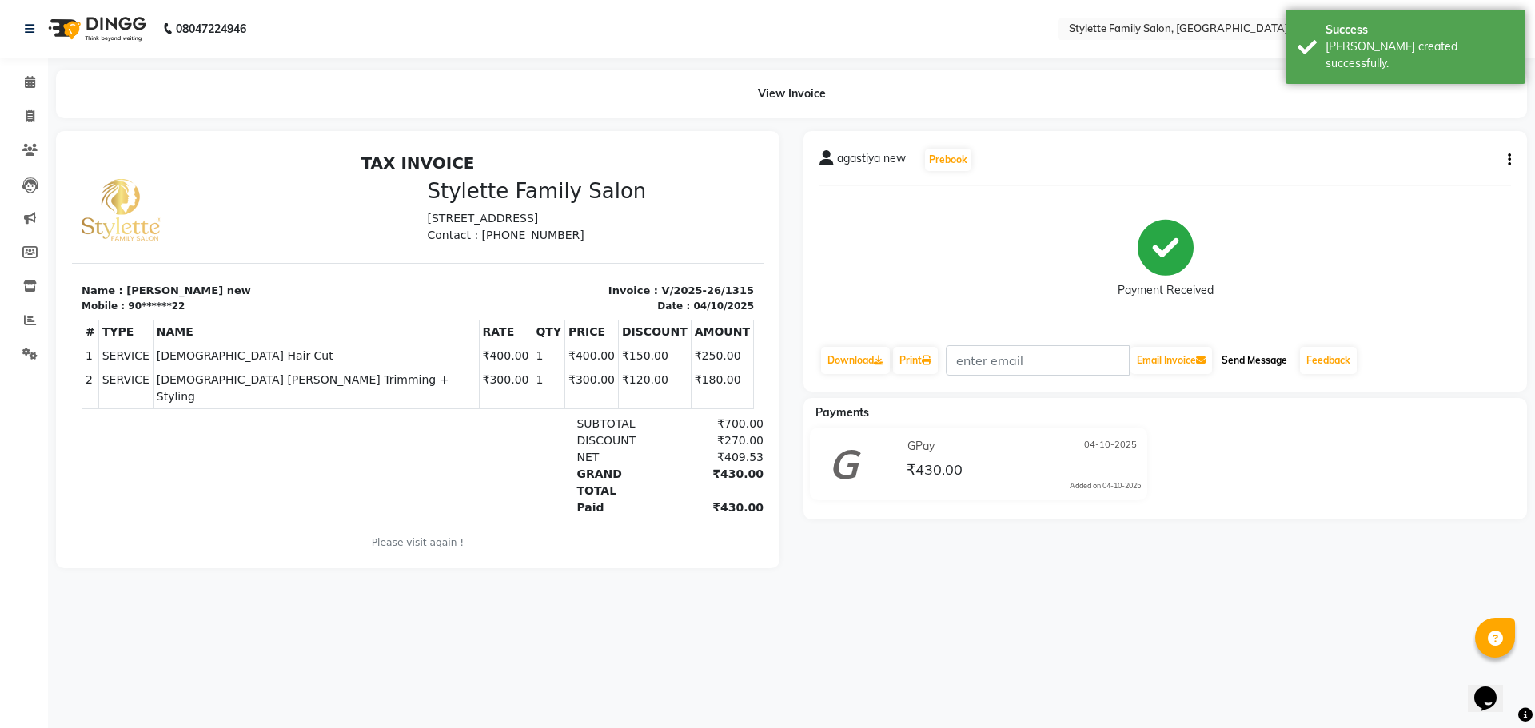
click at [1270, 361] on button "Send Message" at bounding box center [1254, 360] width 78 height 27
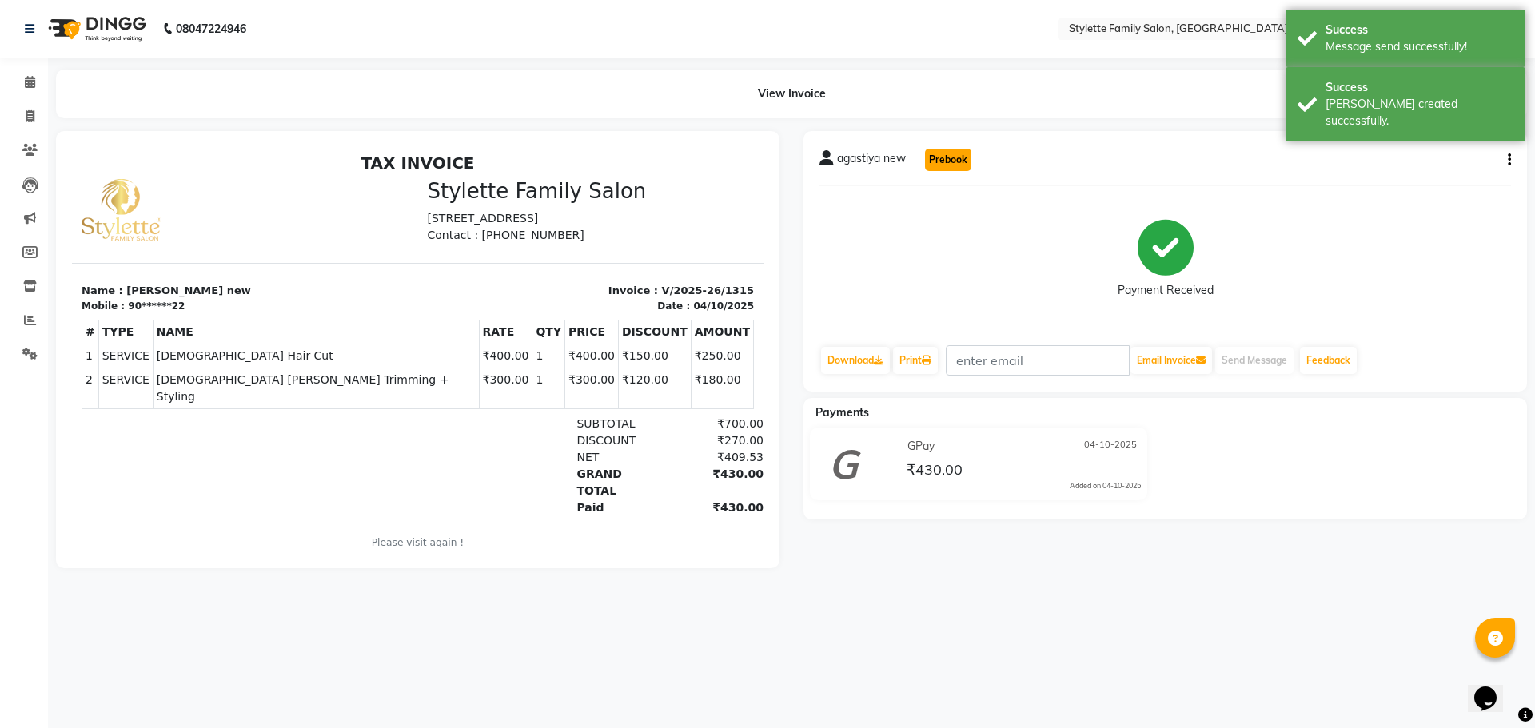
click at [934, 151] on button "Prebook" at bounding box center [948, 160] width 46 height 22
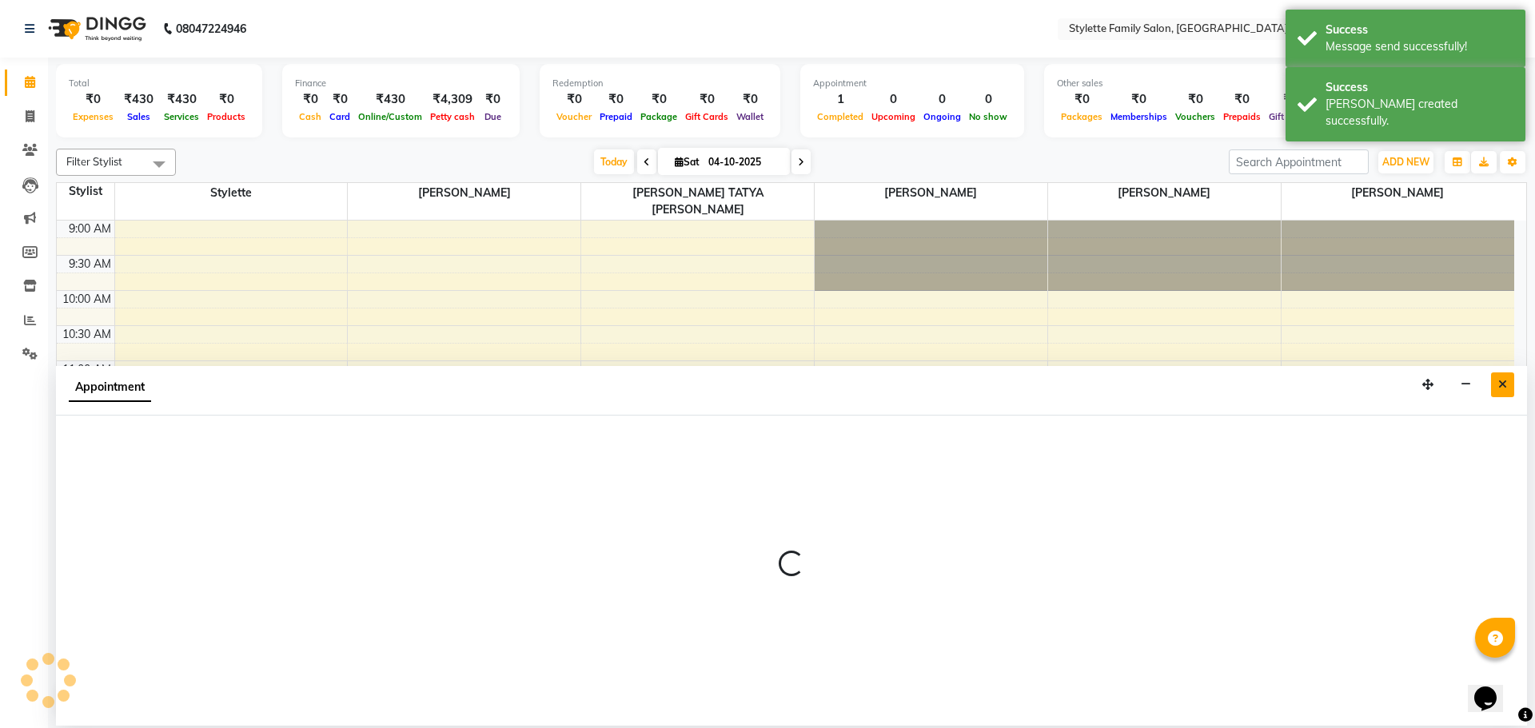
select select "84196"
select select "600"
select select "tentative"
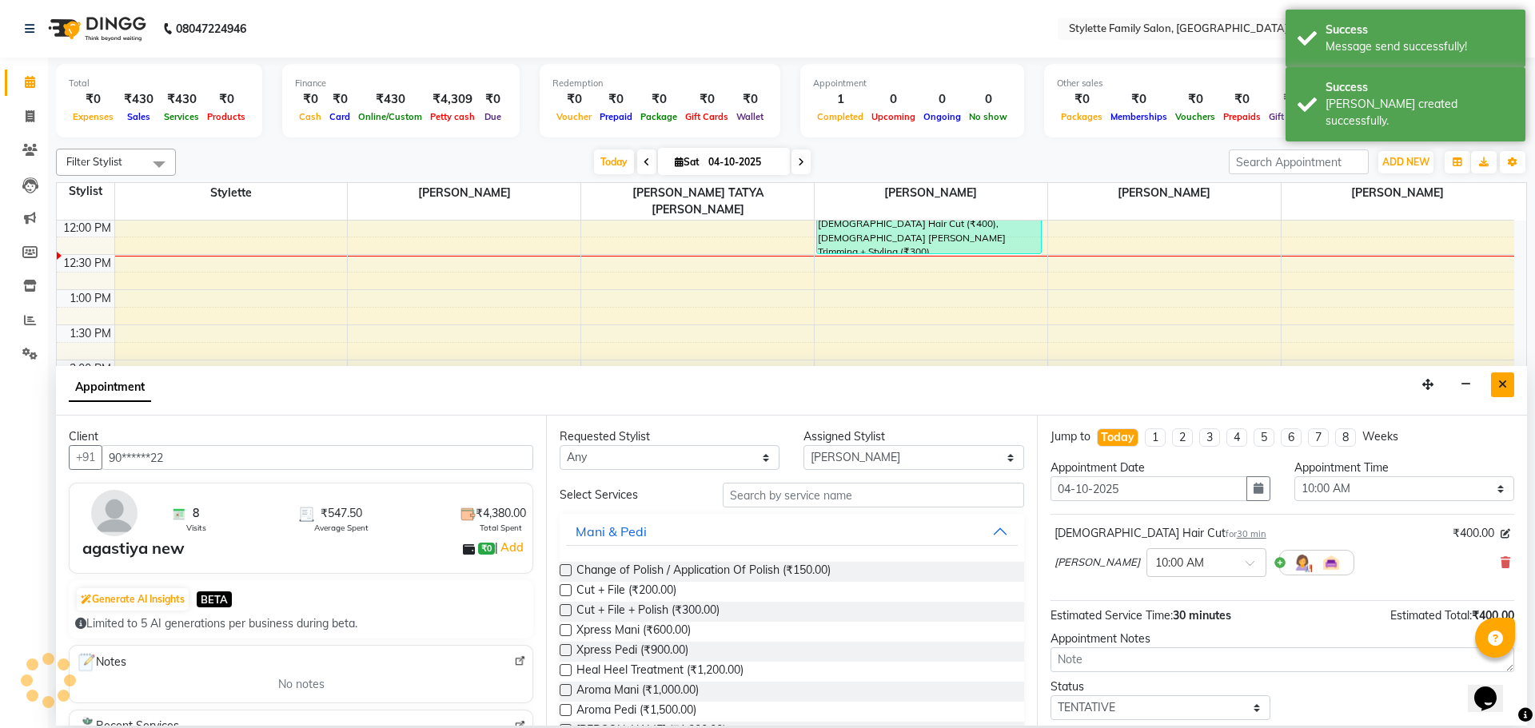
click at [1500, 385] on icon "Close" at bounding box center [1502, 384] width 9 height 11
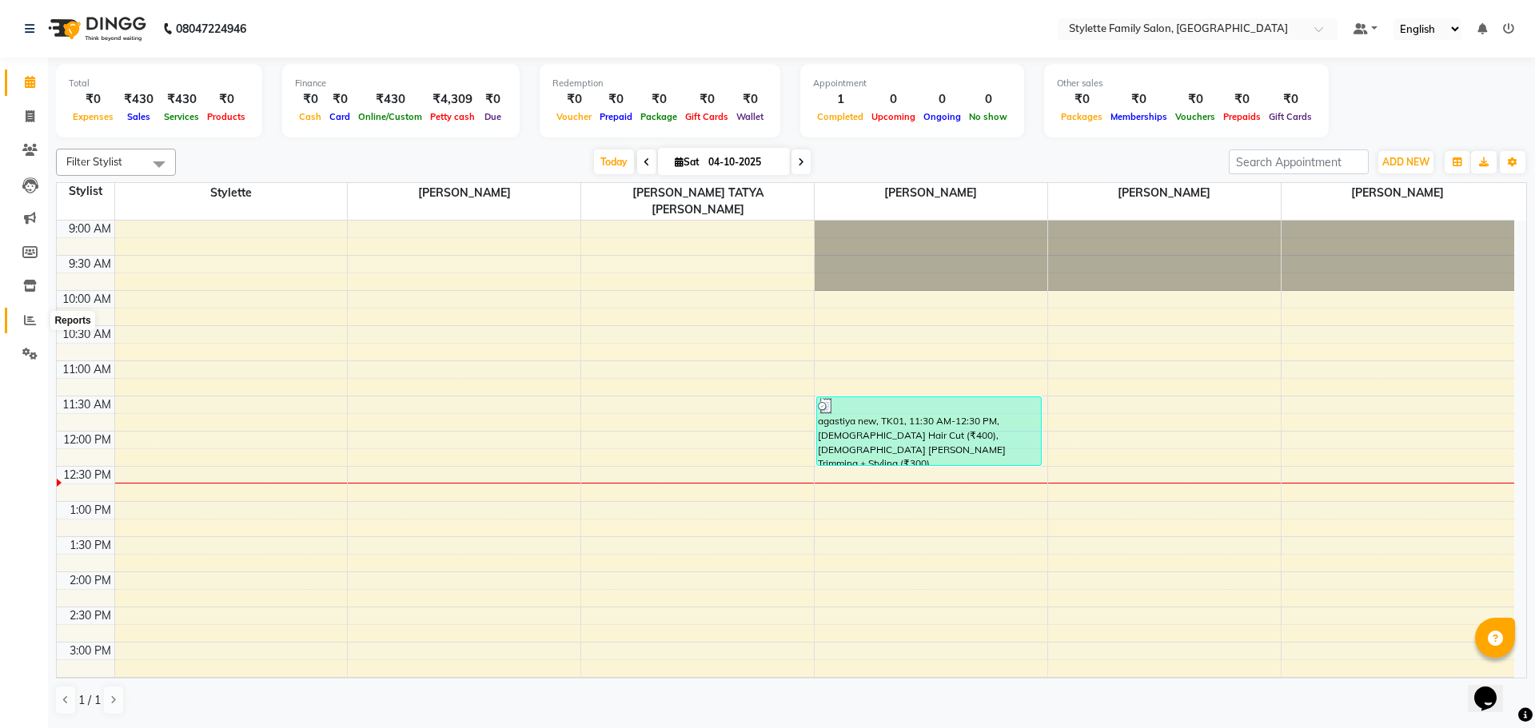
click at [26, 315] on icon at bounding box center [30, 320] width 12 height 12
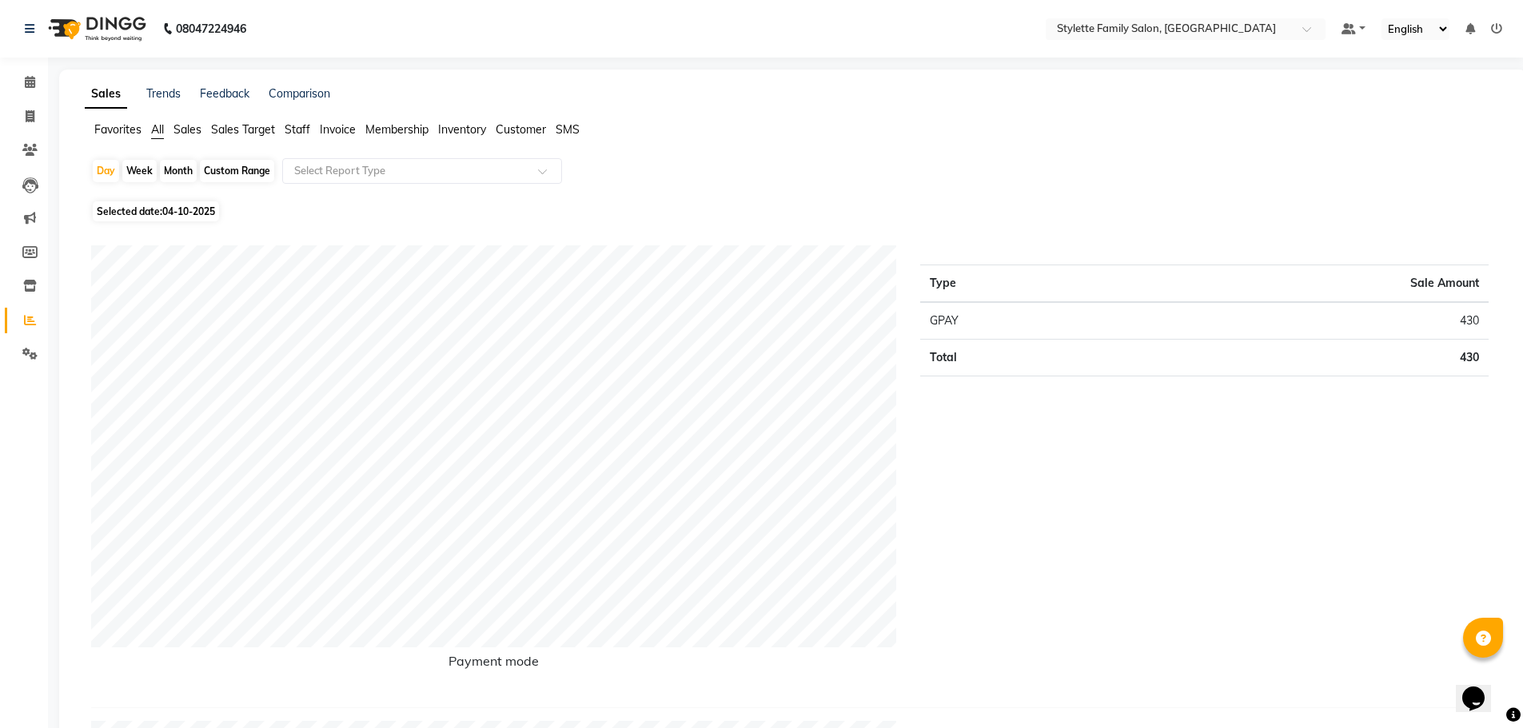
click at [180, 171] on div "Month" at bounding box center [178, 171] width 37 height 22
select select "10"
select select "2025"
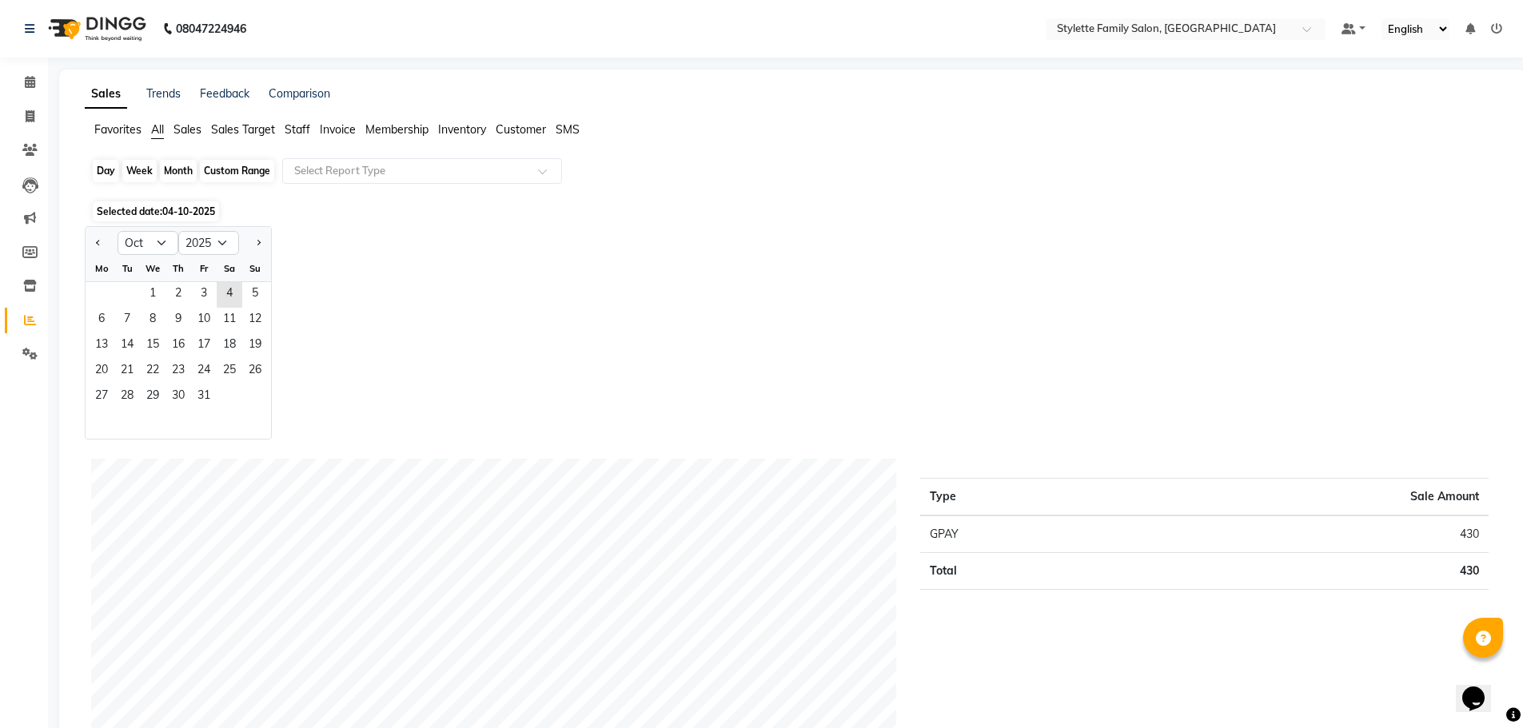
click at [166, 171] on div "Month" at bounding box center [178, 171] width 37 height 22
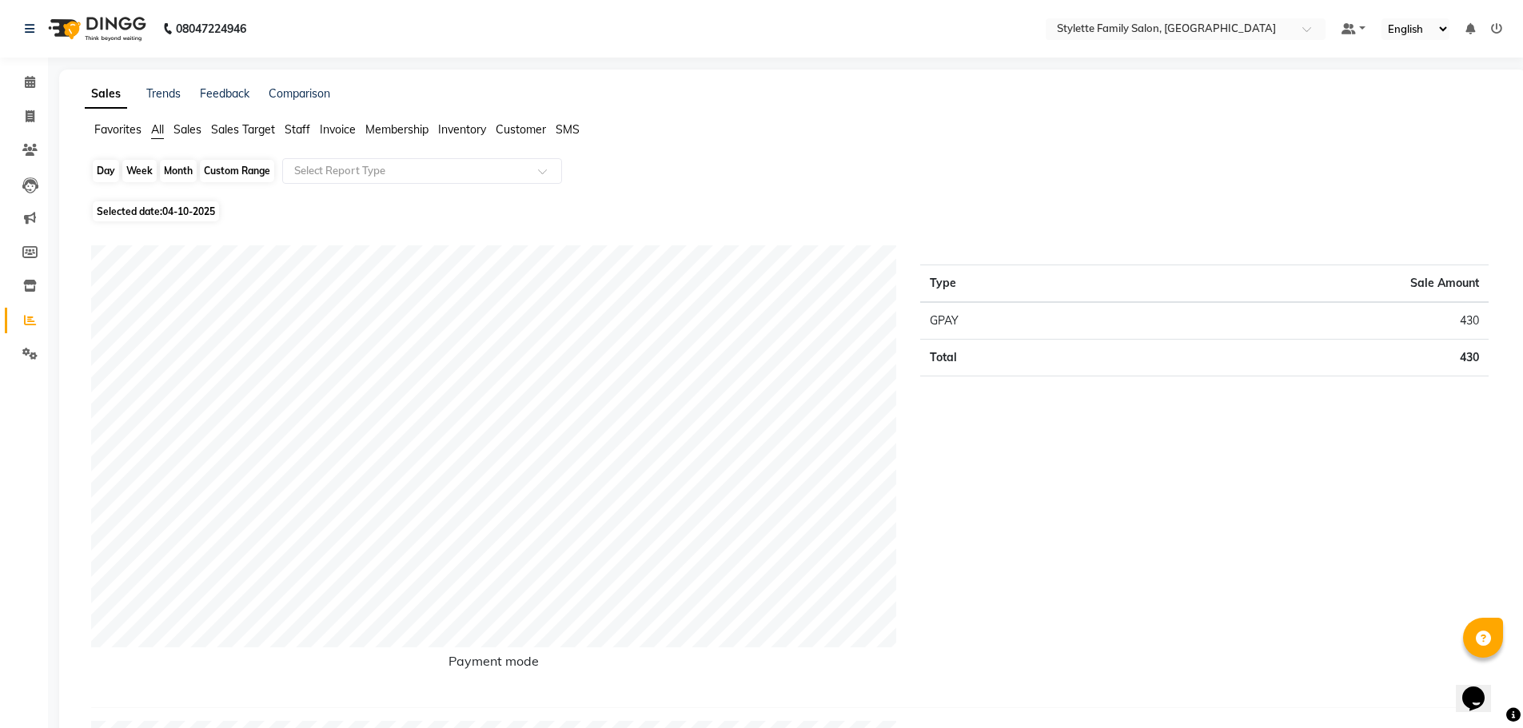
click at [167, 171] on div "Month" at bounding box center [178, 171] width 37 height 22
select select "10"
select select "2025"
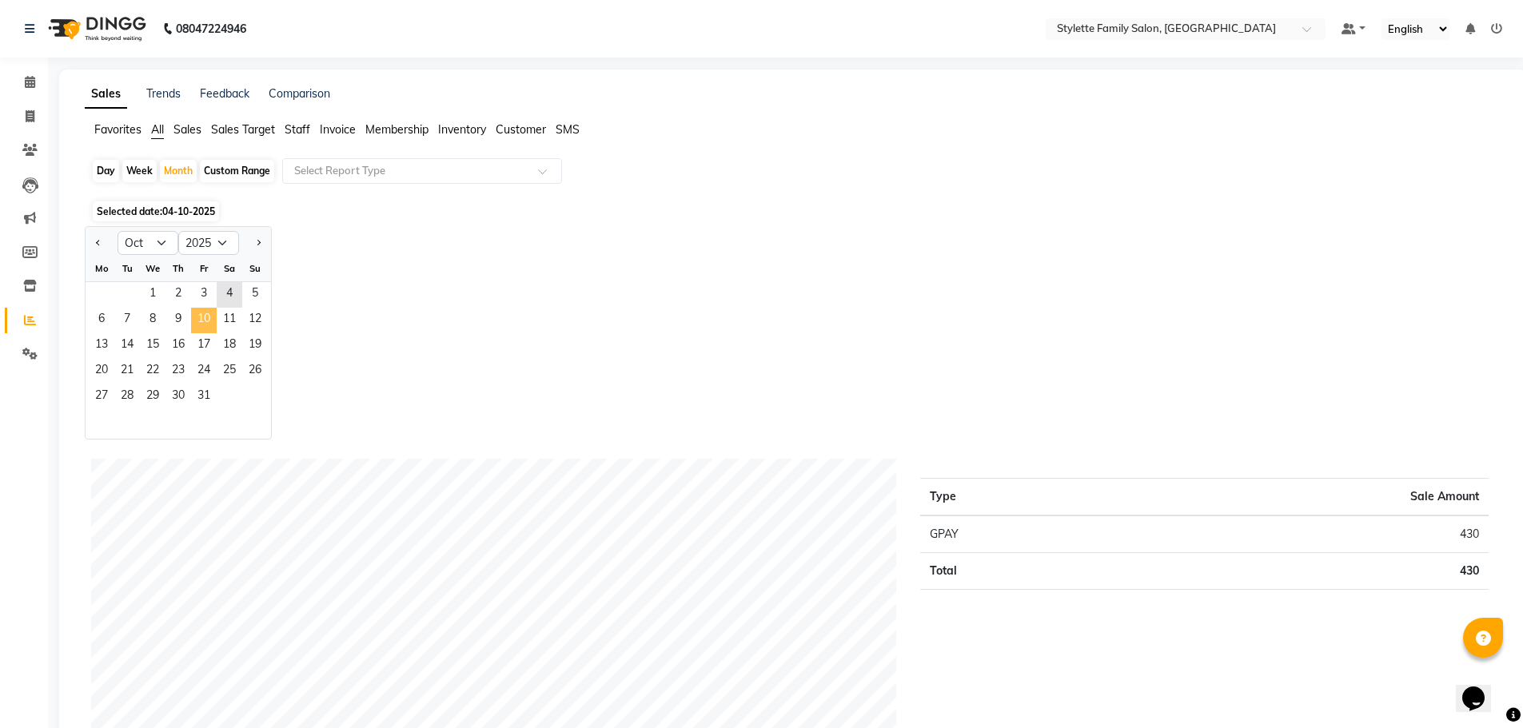
click at [209, 309] on span "10" at bounding box center [204, 321] width 26 height 26
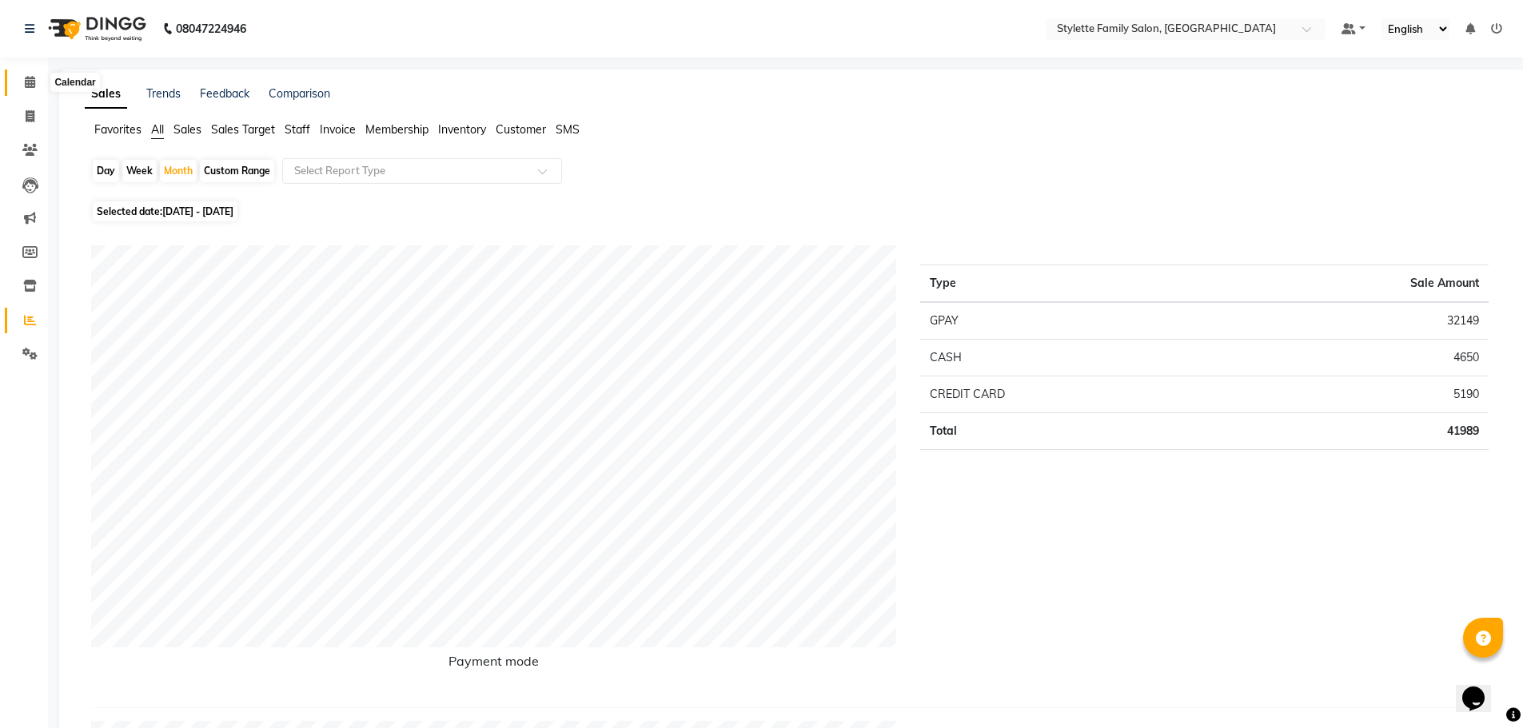
click at [18, 81] on span at bounding box center [30, 83] width 28 height 18
